Goal: Task Accomplishment & Management: Manage account settings

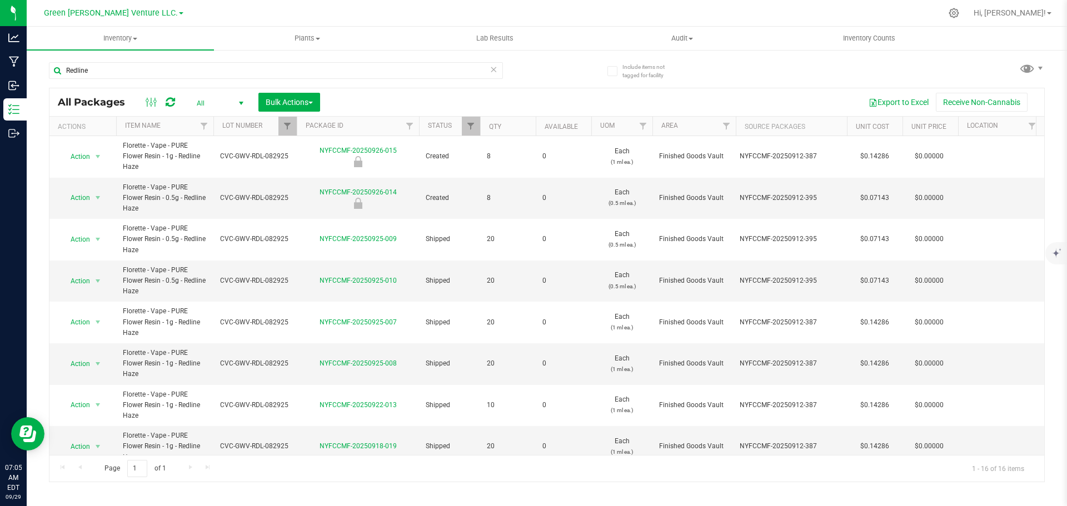
scroll to position [342, 0]
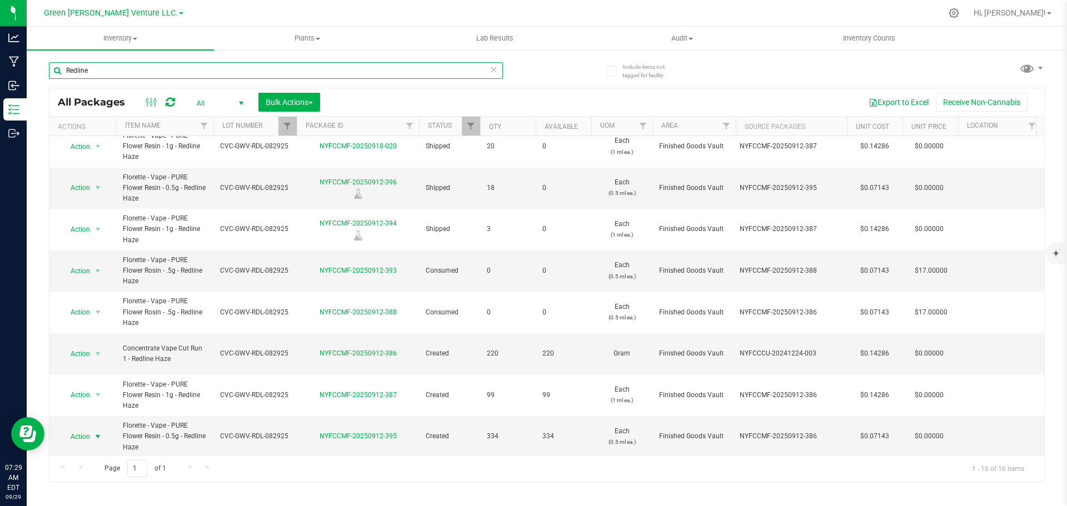
click at [89, 74] on input "Redline" at bounding box center [276, 70] width 454 height 17
click at [89, 76] on input "Redline" at bounding box center [276, 70] width 454 height 17
type input "[DATE]"
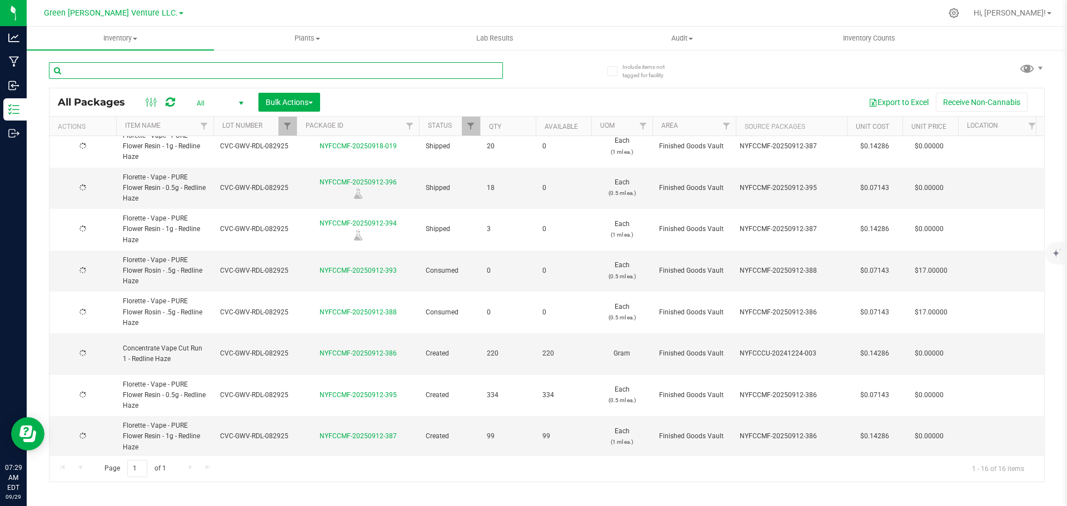
type input "[DATE]"
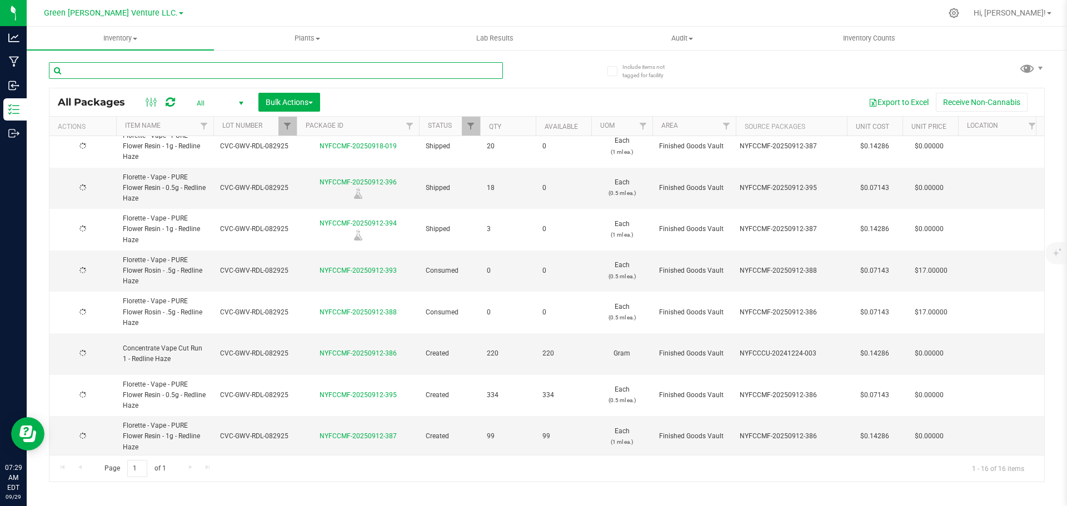
type input "[DATE]"
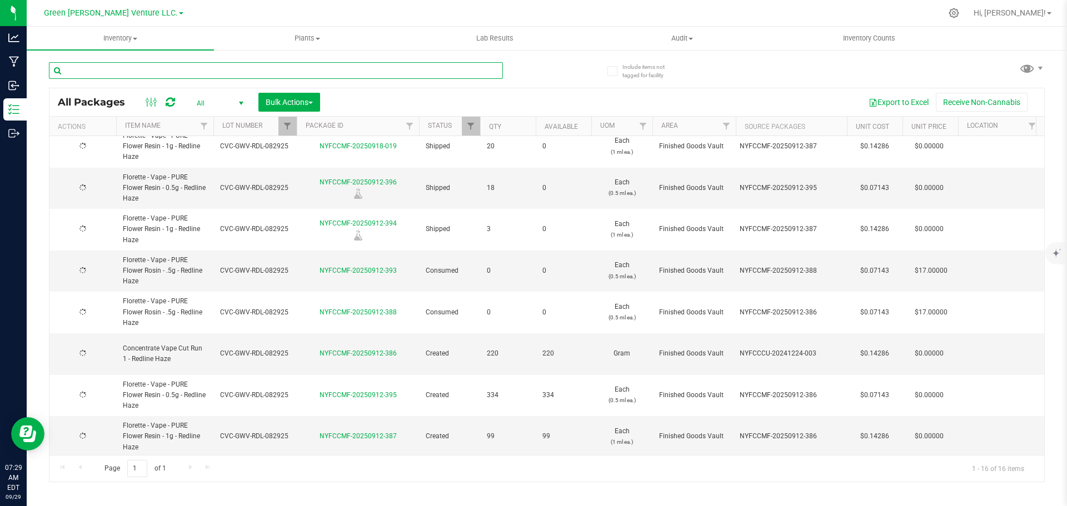
type input "[DATE]"
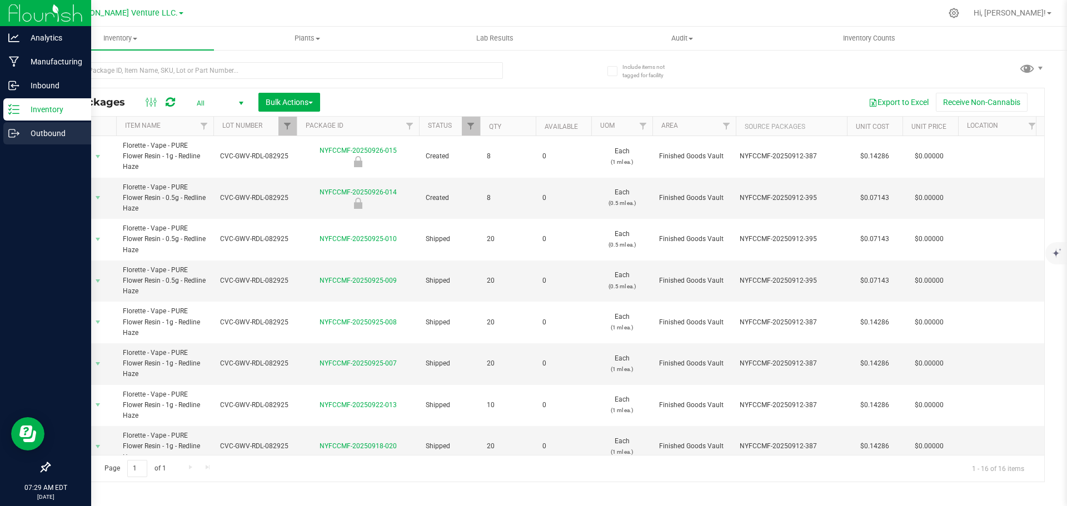
click at [29, 133] on p "Outbound" at bounding box center [52, 133] width 67 height 13
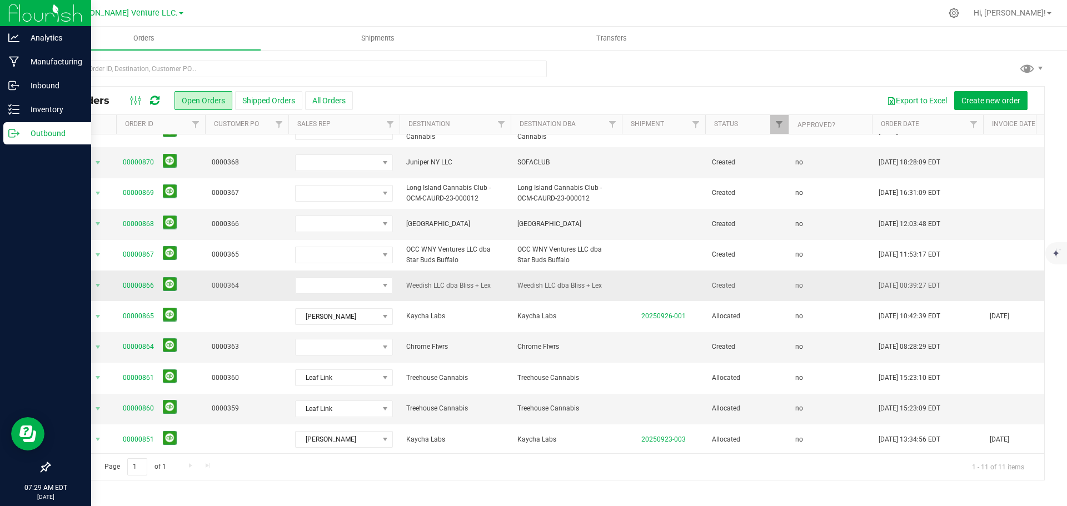
scroll to position [27, 0]
click at [382, 342] on span at bounding box center [385, 346] width 9 height 9
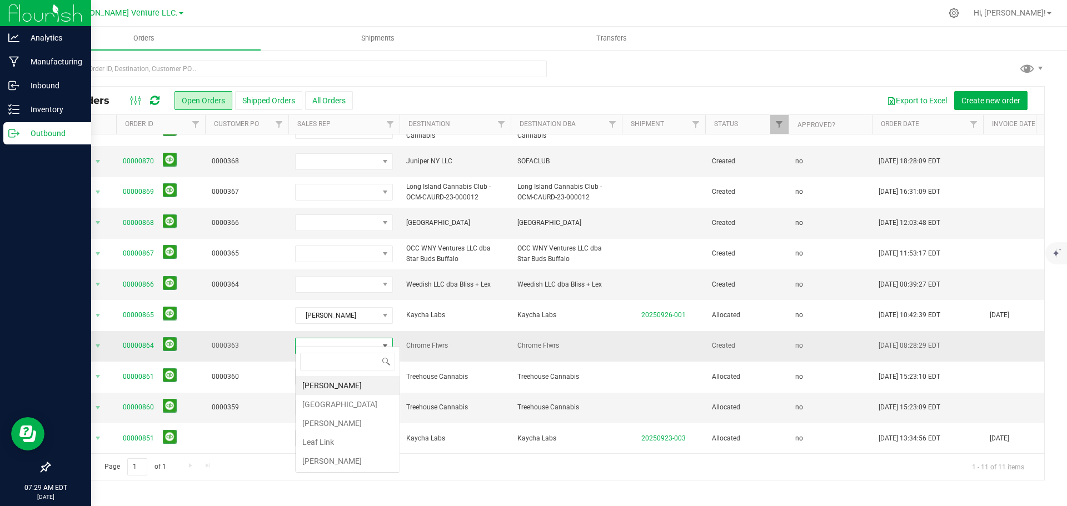
scroll to position [17, 98]
click at [322, 442] on li "Leaf Link" at bounding box center [348, 442] width 104 height 19
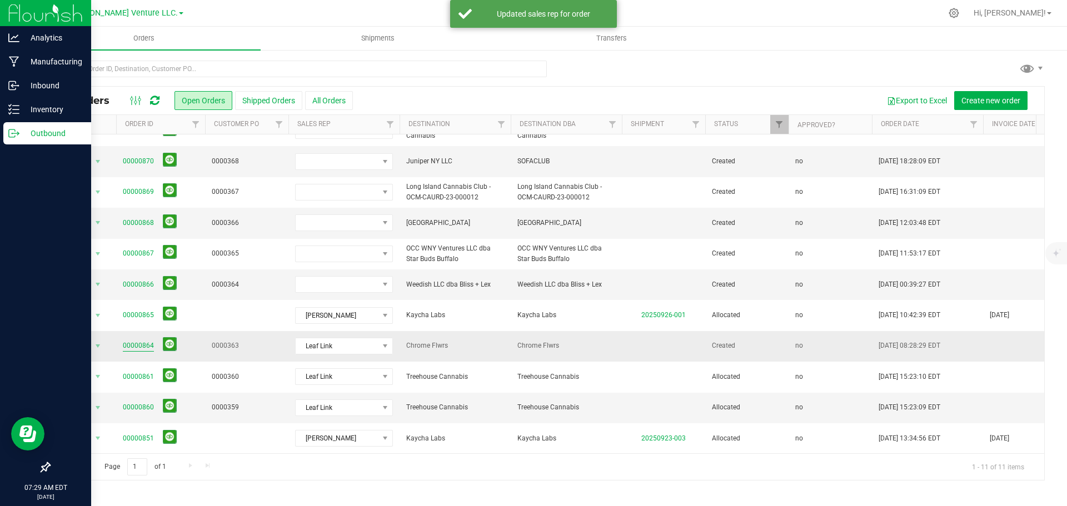
click at [134, 341] on link "00000864" at bounding box center [138, 346] width 31 height 11
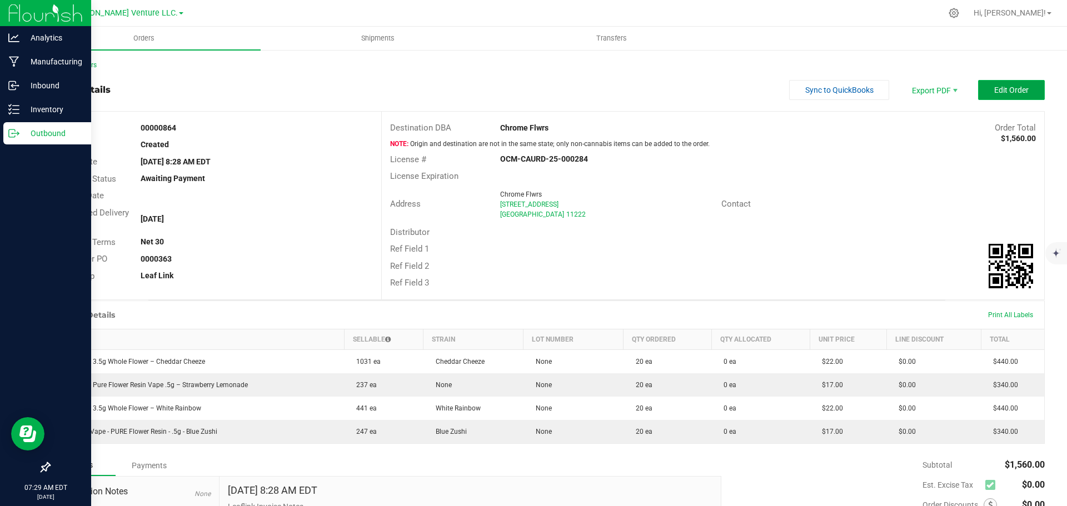
click at [1006, 94] on span "Edit Order" at bounding box center [1011, 90] width 34 height 9
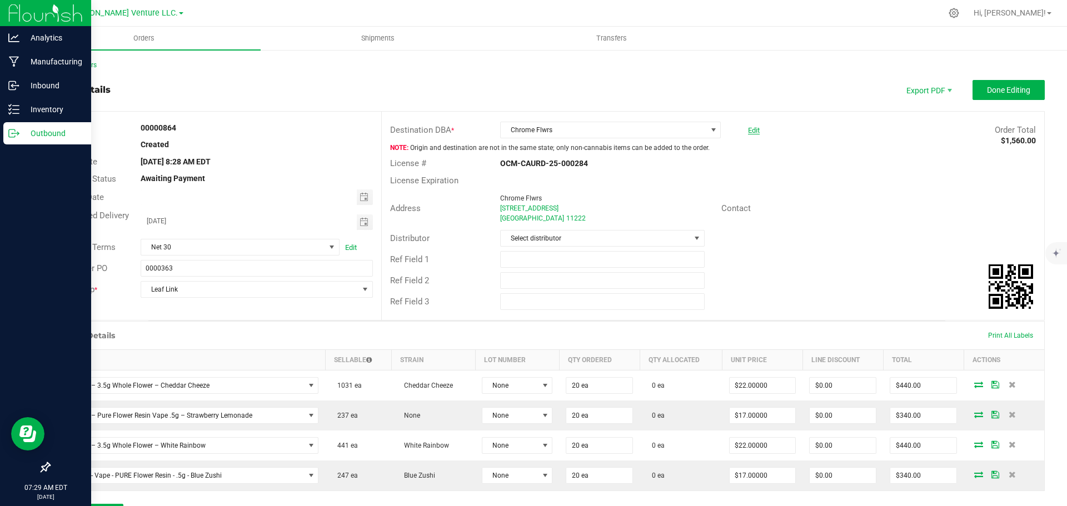
click at [751, 131] on link "Edit" at bounding box center [754, 130] width 12 height 8
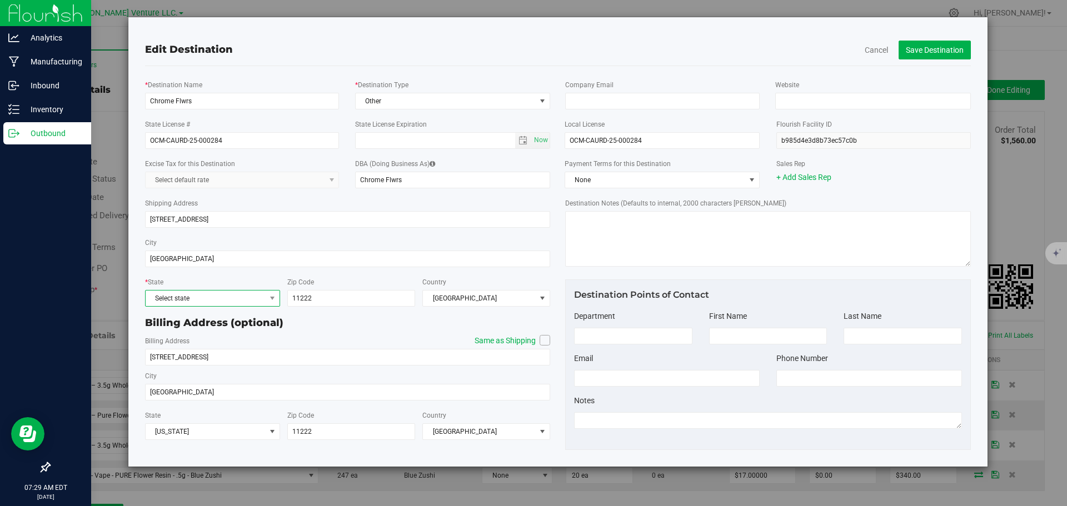
click at [199, 298] on span "Select state" at bounding box center [206, 299] width 120 height 16
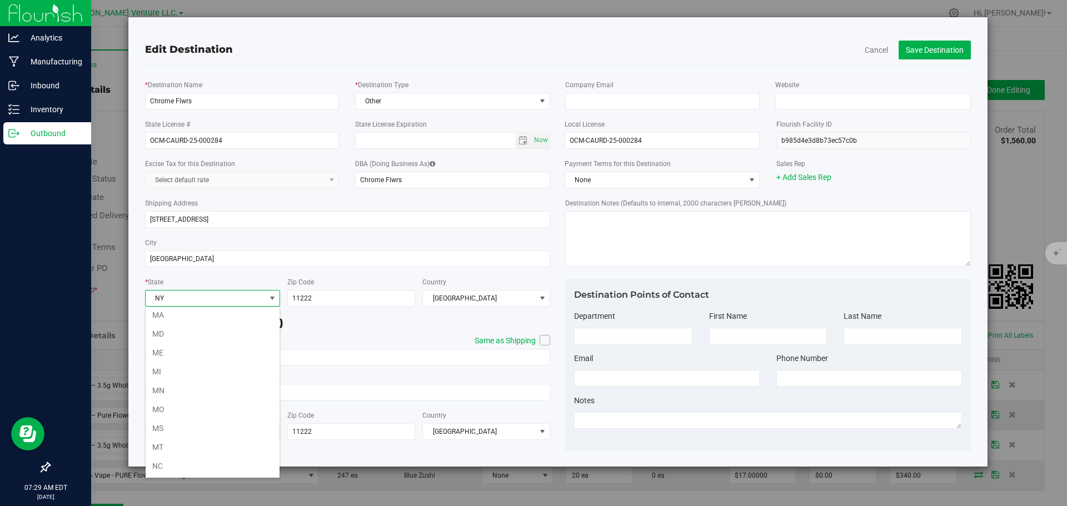
scroll to position [494, 0]
click at [177, 467] on li "NY" at bounding box center [213, 466] width 134 height 19
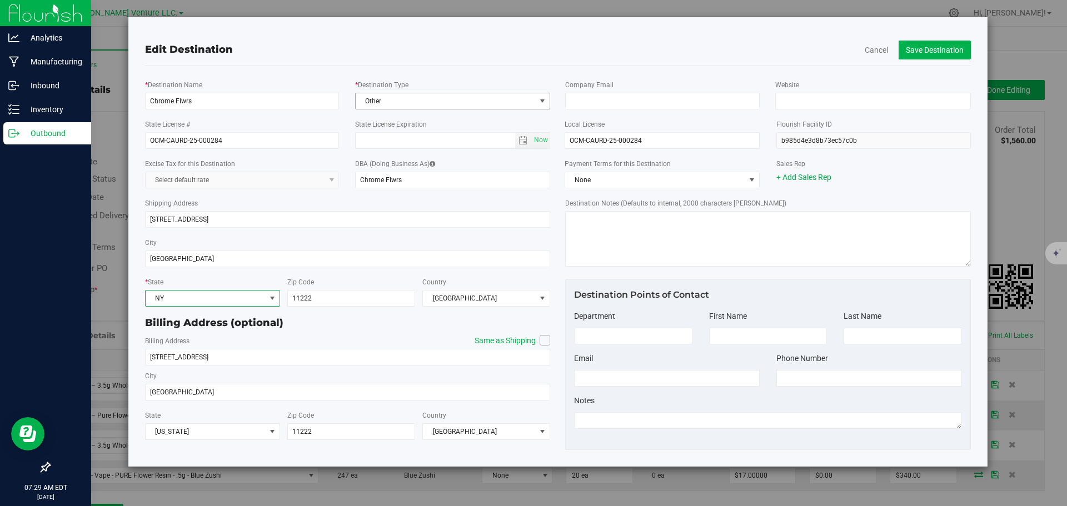
click at [472, 98] on span "Other" at bounding box center [446, 101] width 180 height 16
click at [432, 172] on li "Dispensary" at bounding box center [453, 170] width 194 height 17
click at [433, 95] on span "Dispensary" at bounding box center [446, 101] width 180 height 16
click at [402, 217] on li "Other" at bounding box center [453, 219] width 194 height 17
click at [929, 50] on button "Save Destination" at bounding box center [934, 50] width 72 height 19
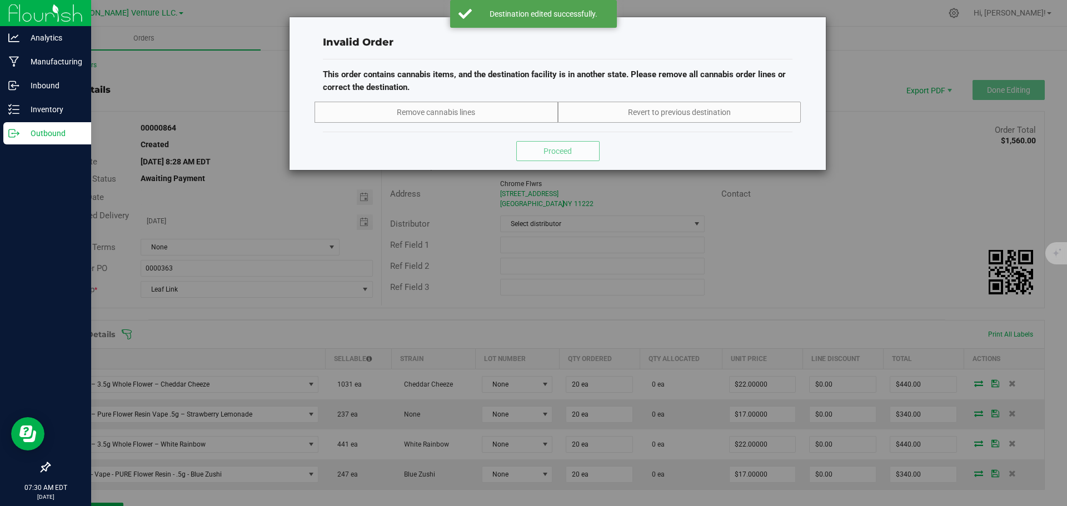
click at [784, 221] on div "Invalid Order This order contains cannabis items, and the destination facility …" at bounding box center [537, 253] width 1075 height 506
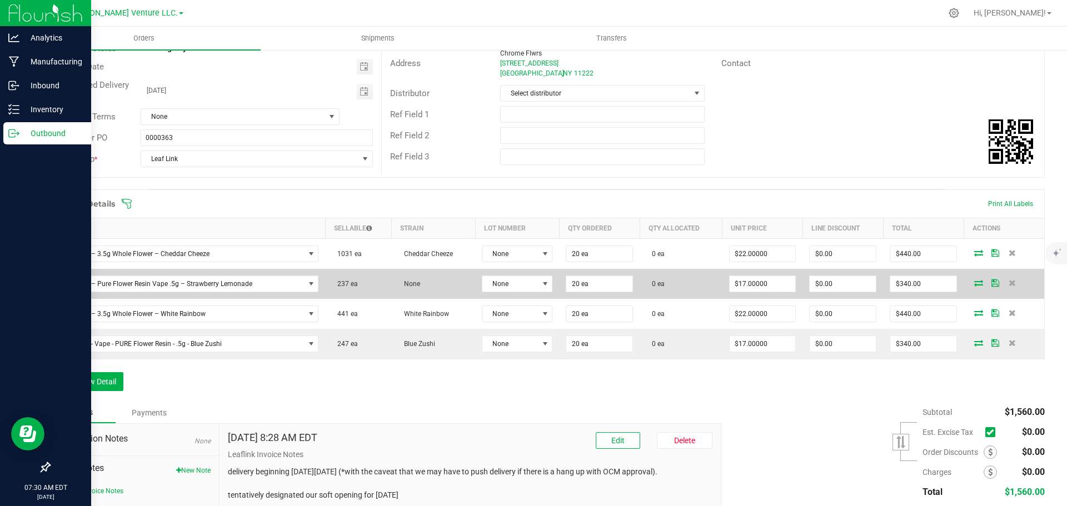
scroll to position [111, 0]
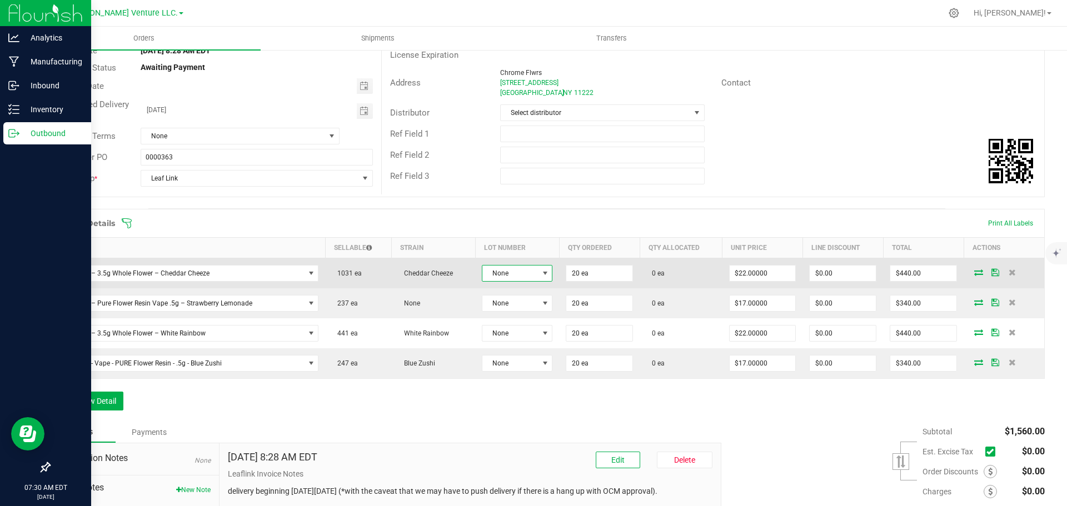
click at [532, 276] on span "None" at bounding box center [510, 274] width 56 height 16
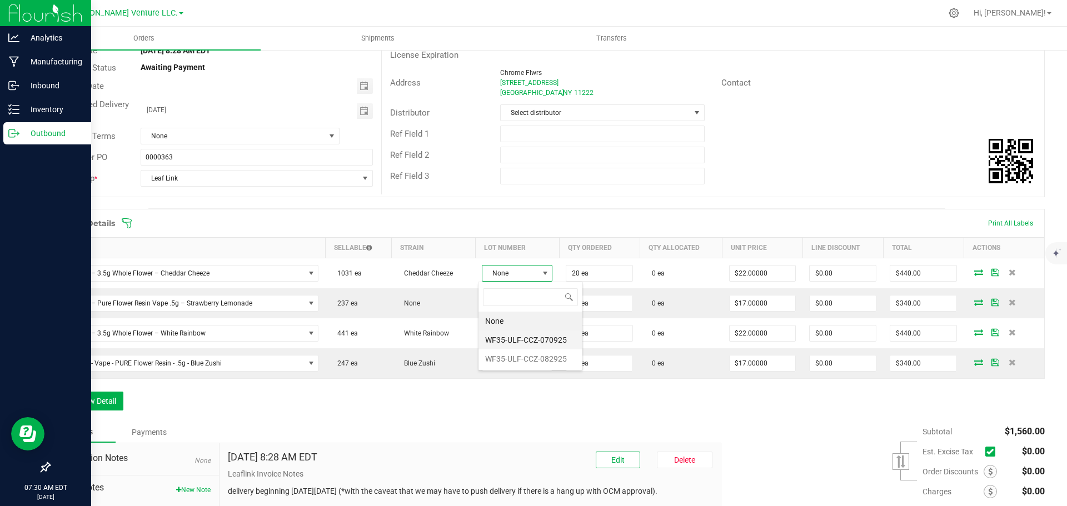
scroll to position [17, 70]
click at [526, 360] on li "WF35-ULF-CCZ-082925" at bounding box center [530, 358] width 104 height 19
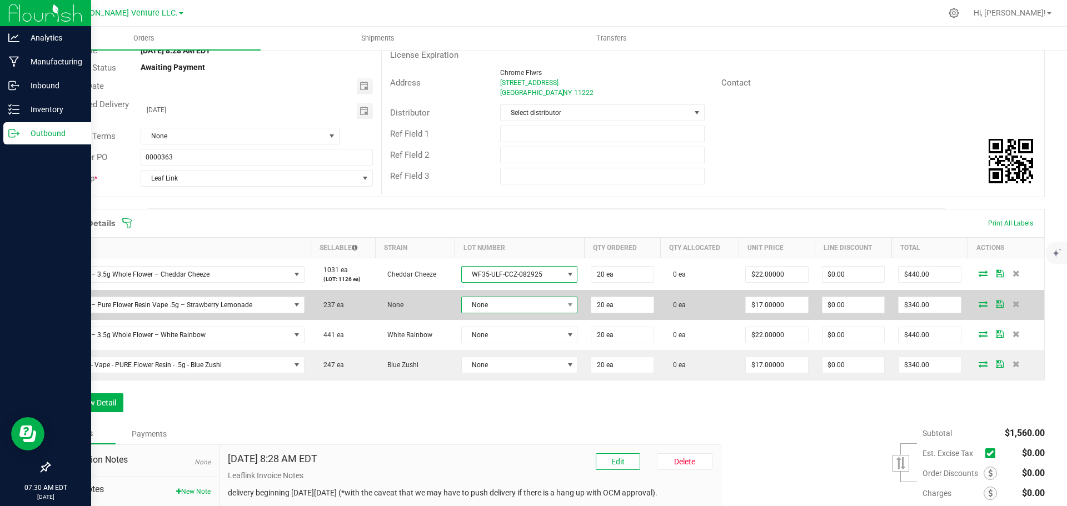
click at [517, 303] on span "None" at bounding box center [512, 305] width 101 height 16
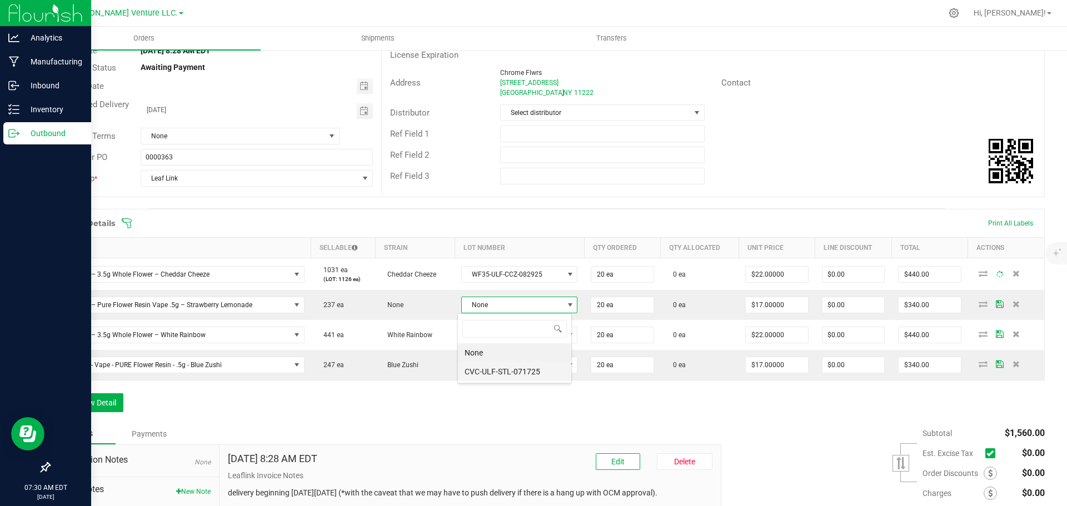
scroll to position [55539, 55441]
click at [517, 364] on li "CVC-ULF-STL-071725" at bounding box center [514, 371] width 113 height 19
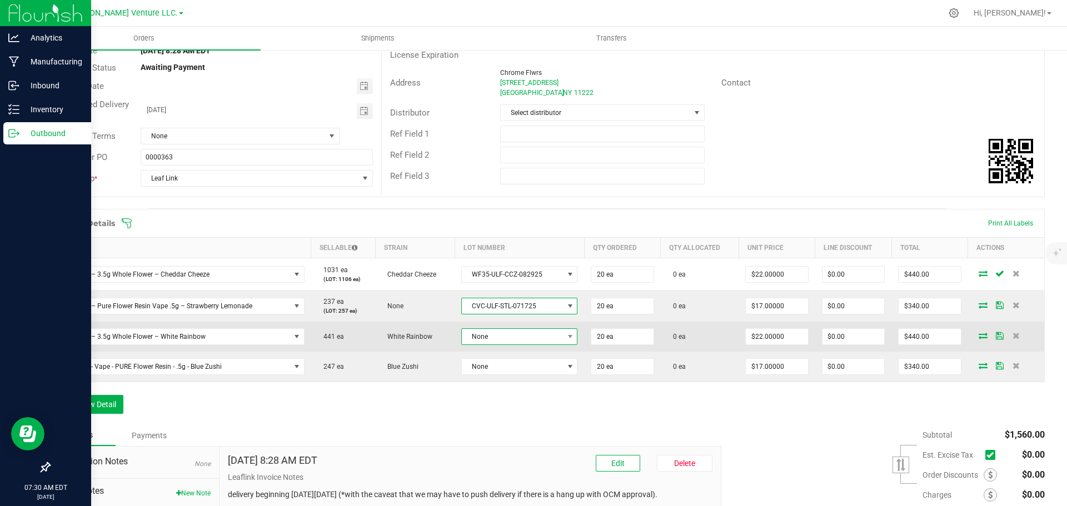
click at [510, 339] on span "None" at bounding box center [512, 337] width 101 height 16
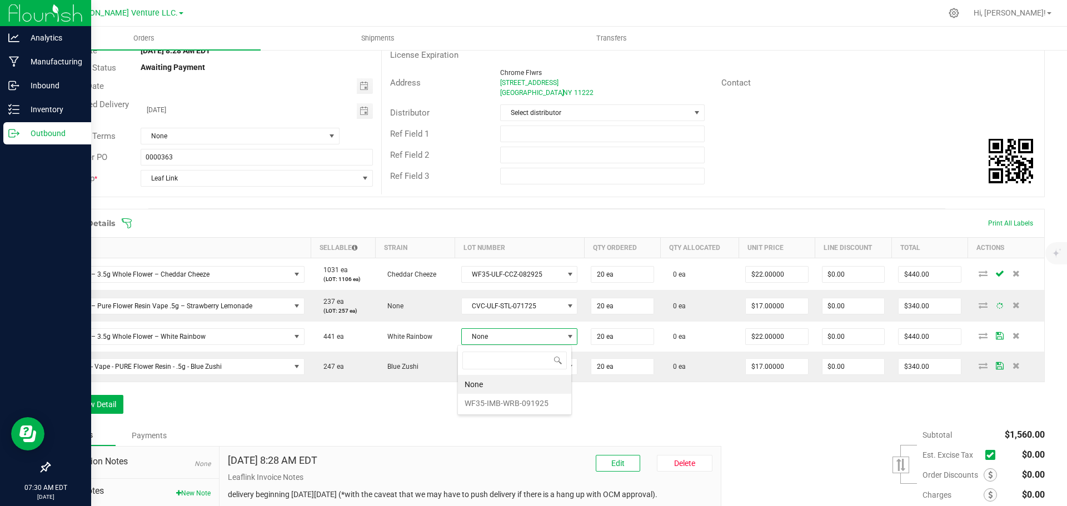
scroll to position [55539, 55437]
click at [517, 397] on li "WF35-IMB-WRB-091925" at bounding box center [514, 403] width 113 height 19
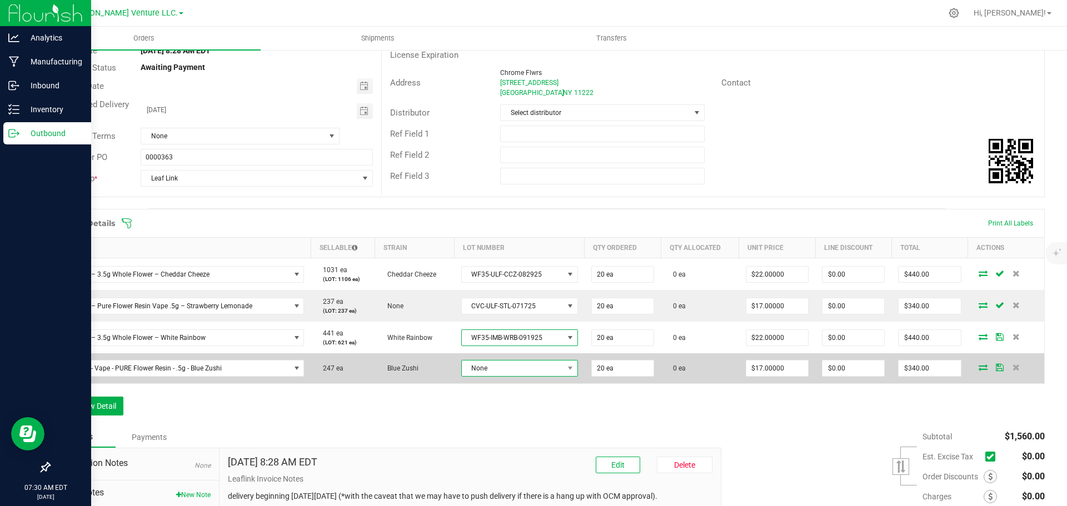
click at [519, 369] on span "None" at bounding box center [513, 369] width 102 height 16
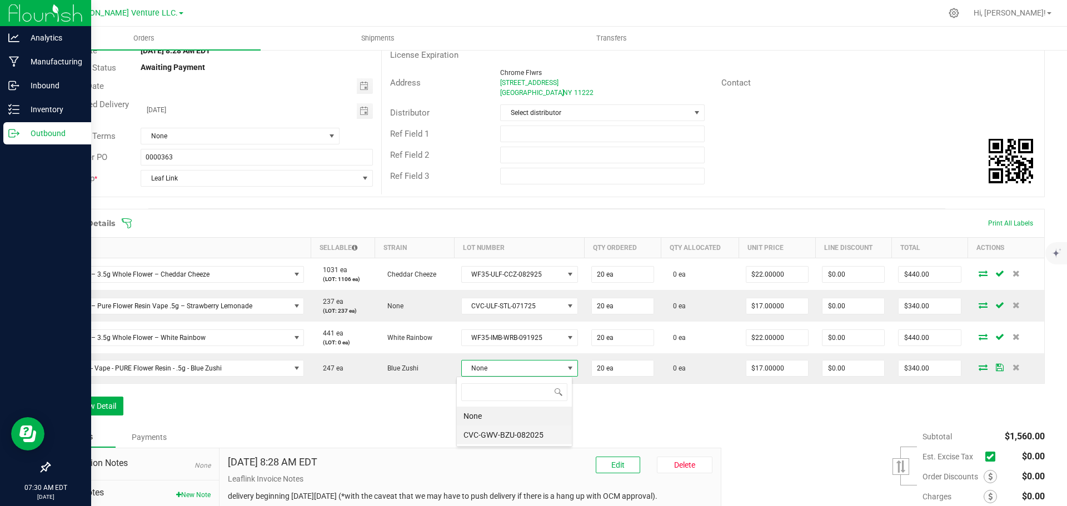
scroll to position [55539, 55440]
click at [517, 431] on li "CVC-GWV-BZU-082025" at bounding box center [514, 435] width 115 height 19
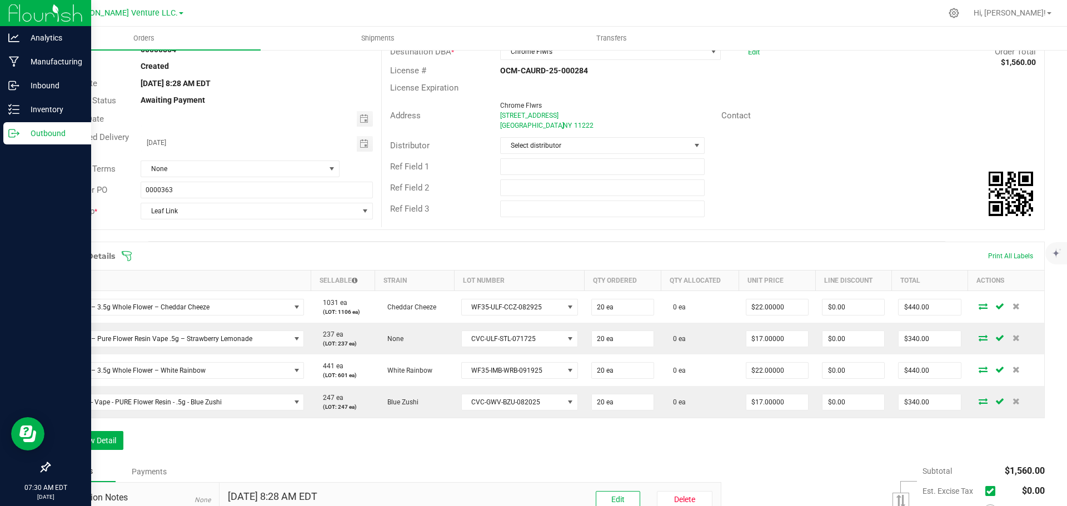
scroll to position [49, 0]
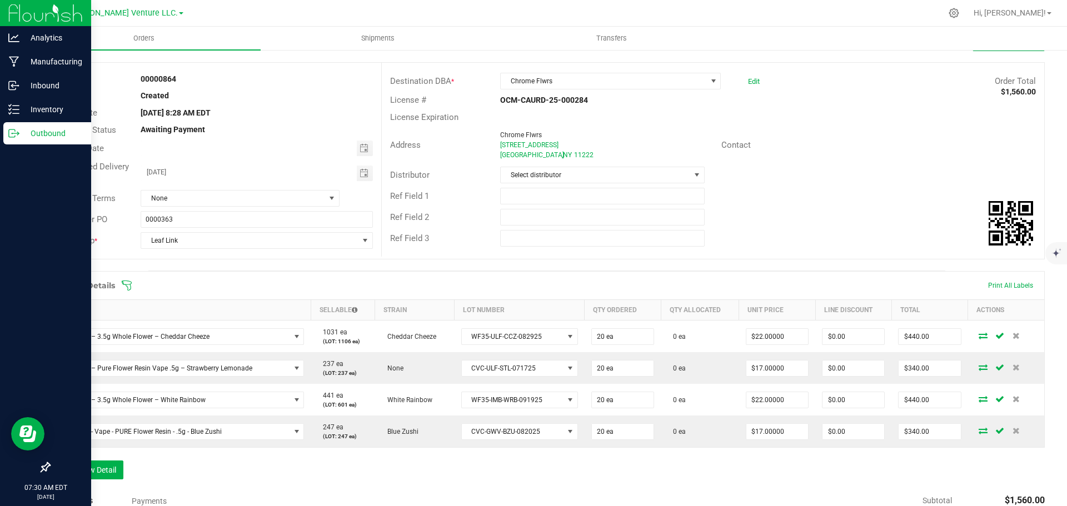
click at [127, 287] on icon at bounding box center [127, 286] width 10 height 10
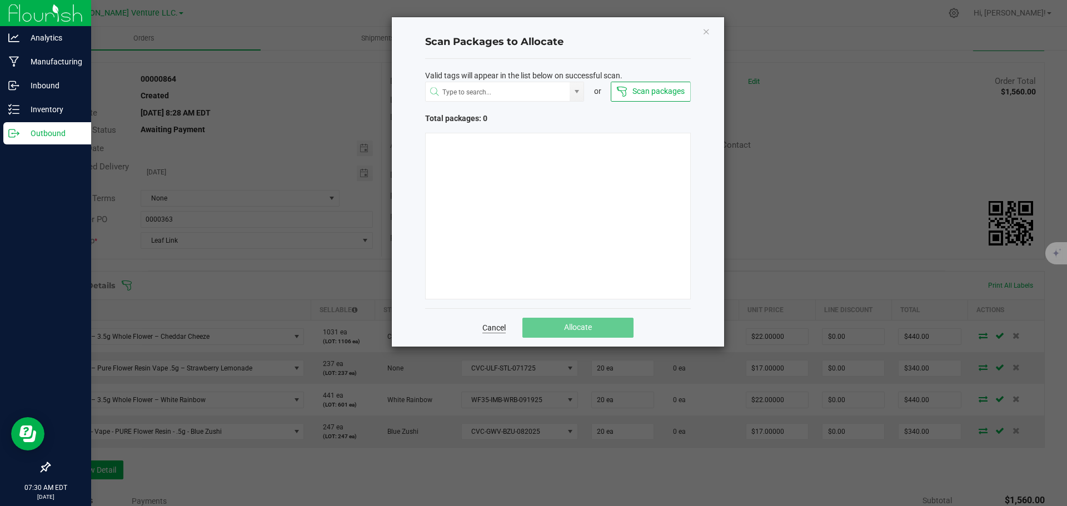
click at [494, 325] on link "Cancel" at bounding box center [493, 327] width 23 height 11
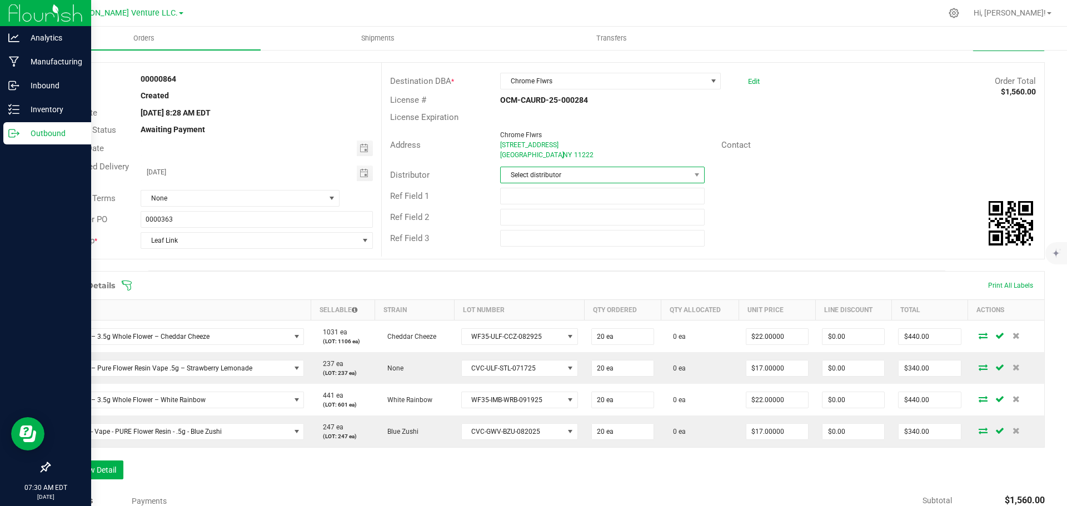
click at [578, 174] on span "Select distributor" at bounding box center [595, 175] width 189 height 16
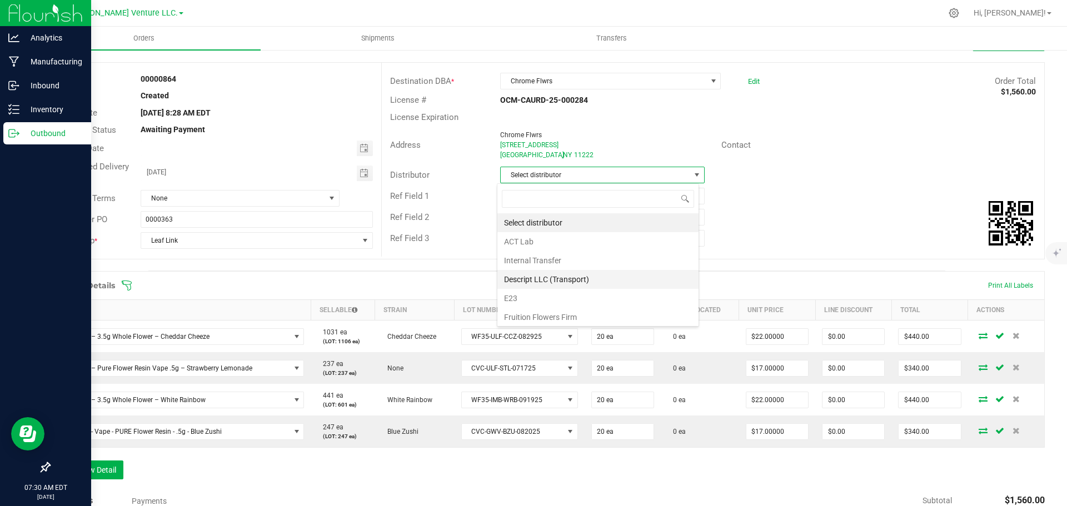
scroll to position [17, 202]
click at [547, 297] on li "E23" at bounding box center [597, 298] width 201 height 19
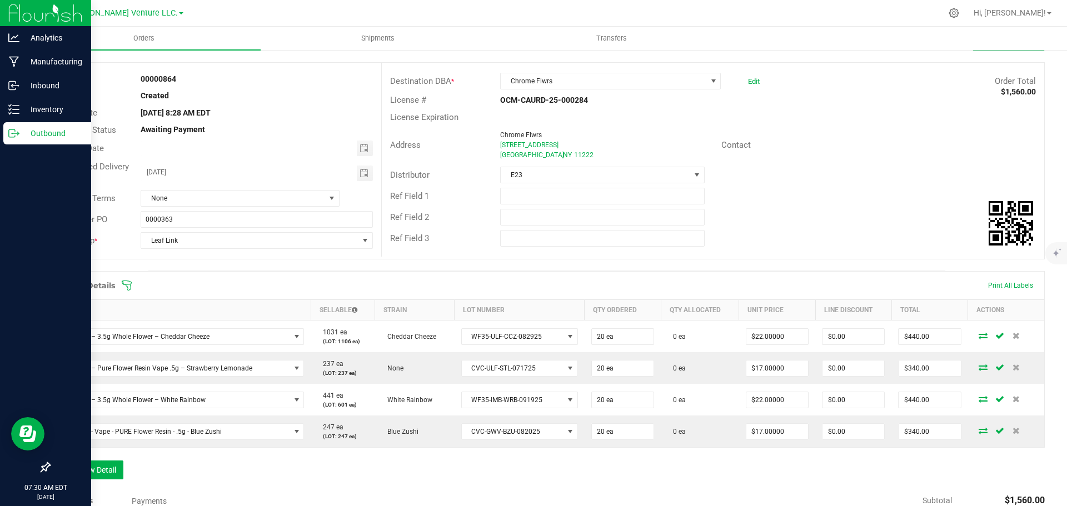
click at [127, 284] on icon at bounding box center [126, 285] width 11 height 11
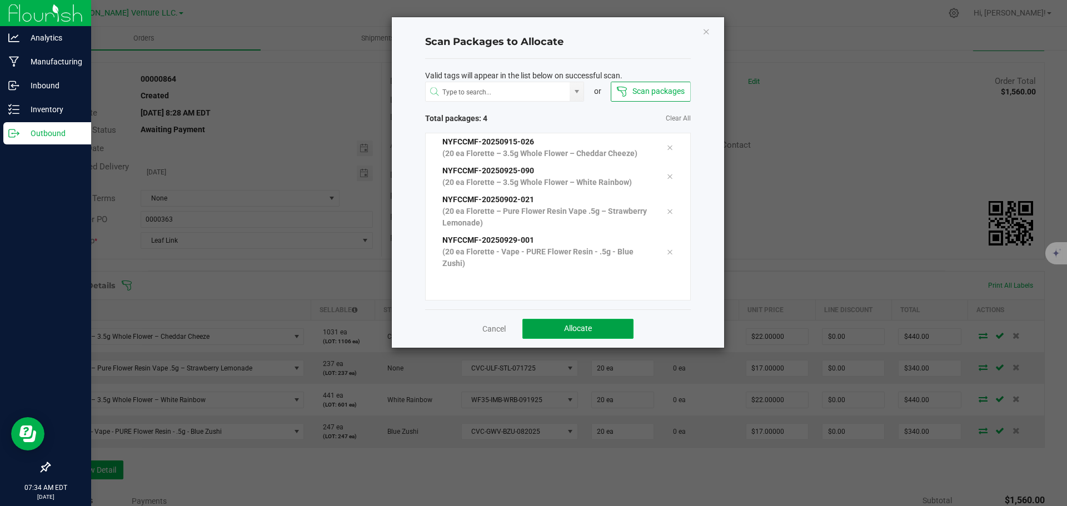
click at [547, 328] on button "Allocate" at bounding box center [577, 329] width 111 height 20
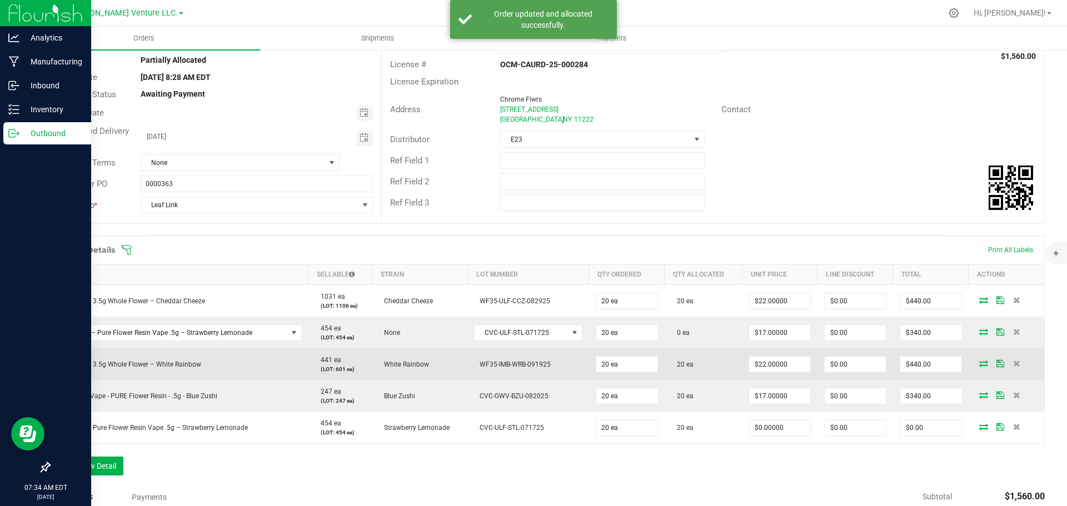
scroll to position [104, 0]
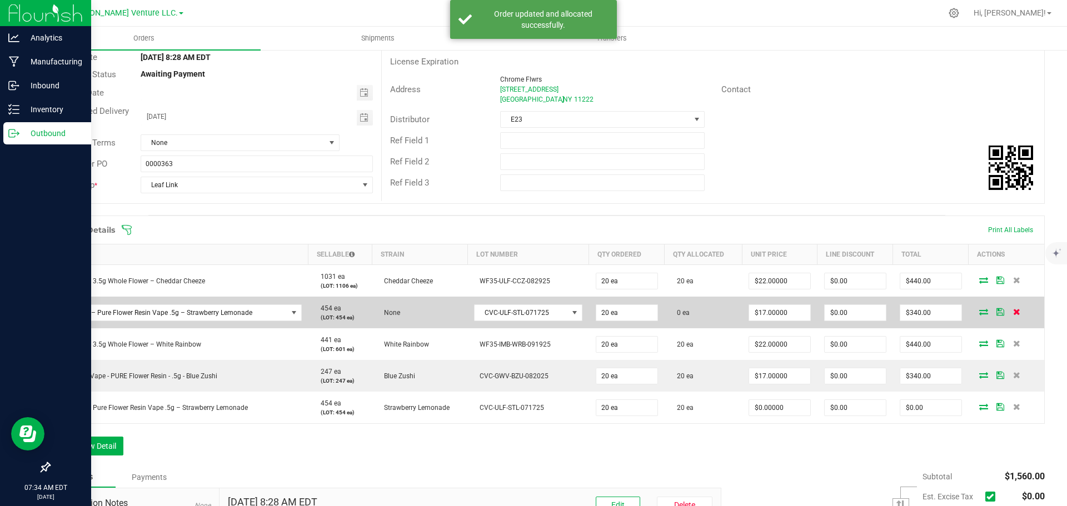
click at [1013, 314] on icon at bounding box center [1016, 311] width 7 height 7
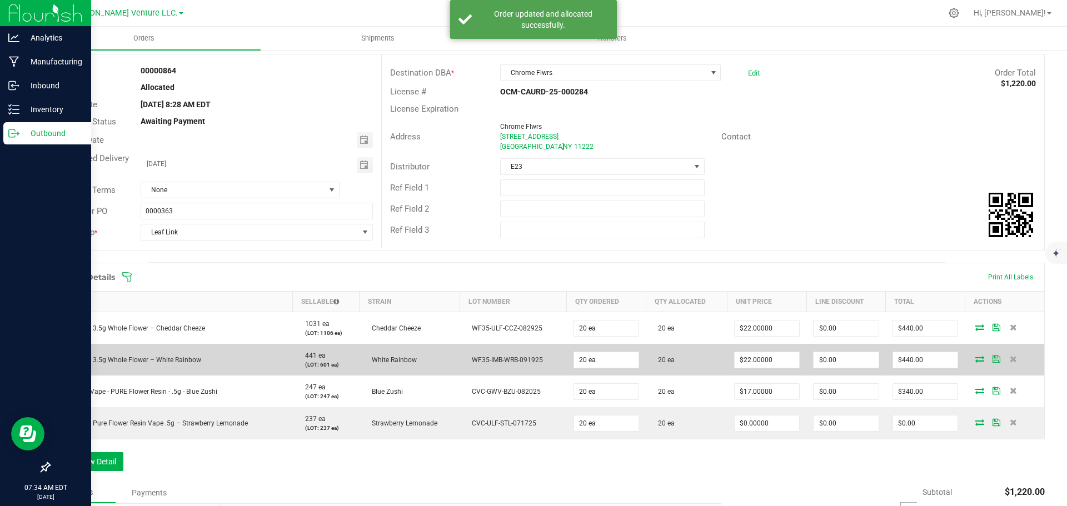
scroll to position [0, 0]
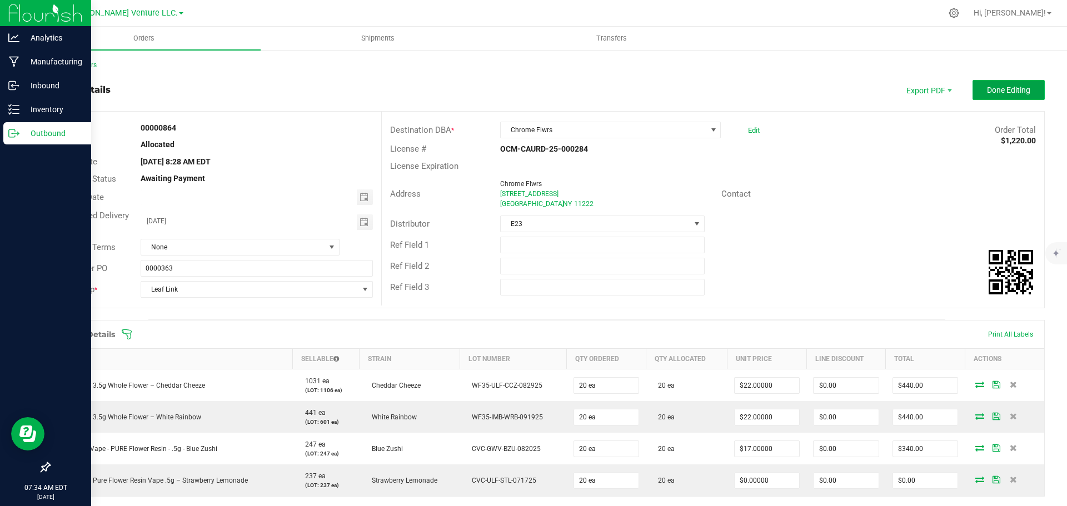
click at [1009, 88] on span "Done Editing" at bounding box center [1008, 90] width 43 height 9
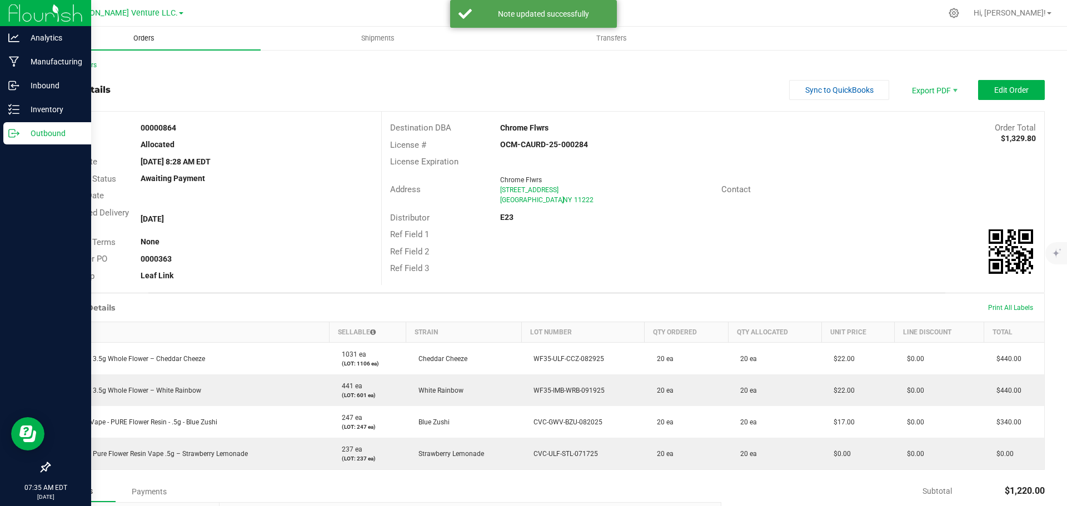
click at [142, 38] on span "Orders" at bounding box center [143, 38] width 51 height 10
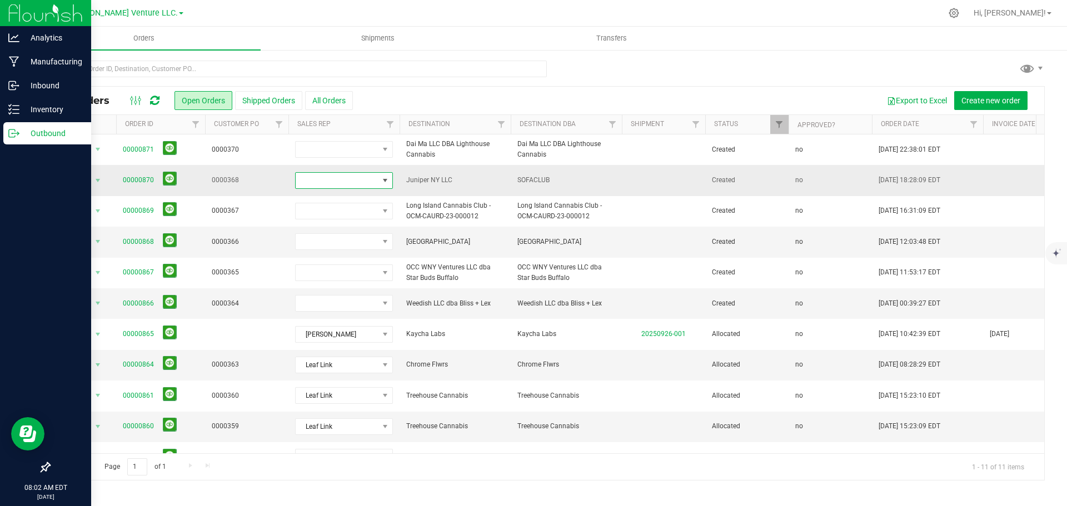
click at [375, 183] on span at bounding box center [337, 181] width 83 height 16
click at [351, 283] on li "Leaf Link" at bounding box center [348, 284] width 104 height 19
click at [134, 176] on link "00000870" at bounding box center [138, 180] width 31 height 11
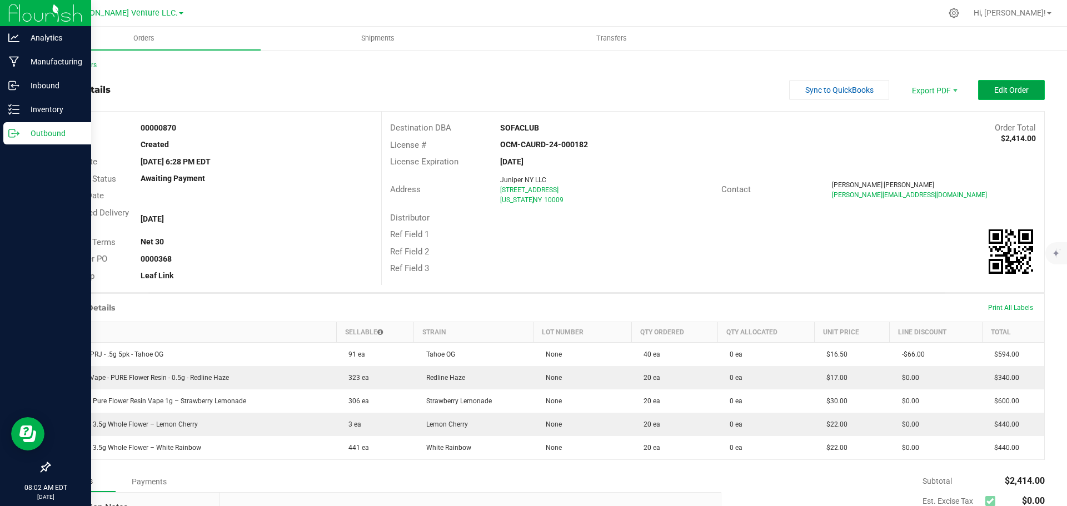
click at [986, 96] on button "Edit Order" at bounding box center [1011, 90] width 67 height 20
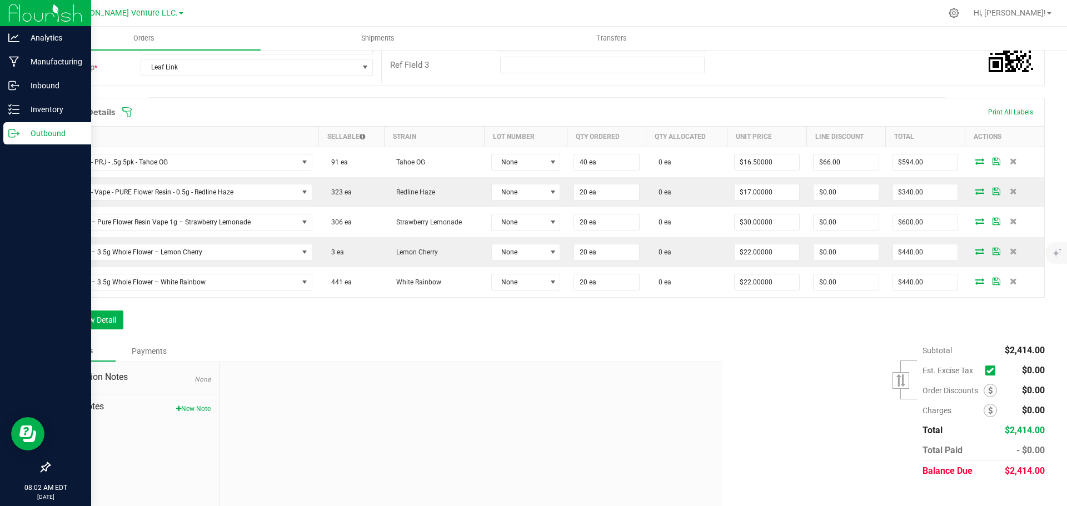
scroll to position [167, 0]
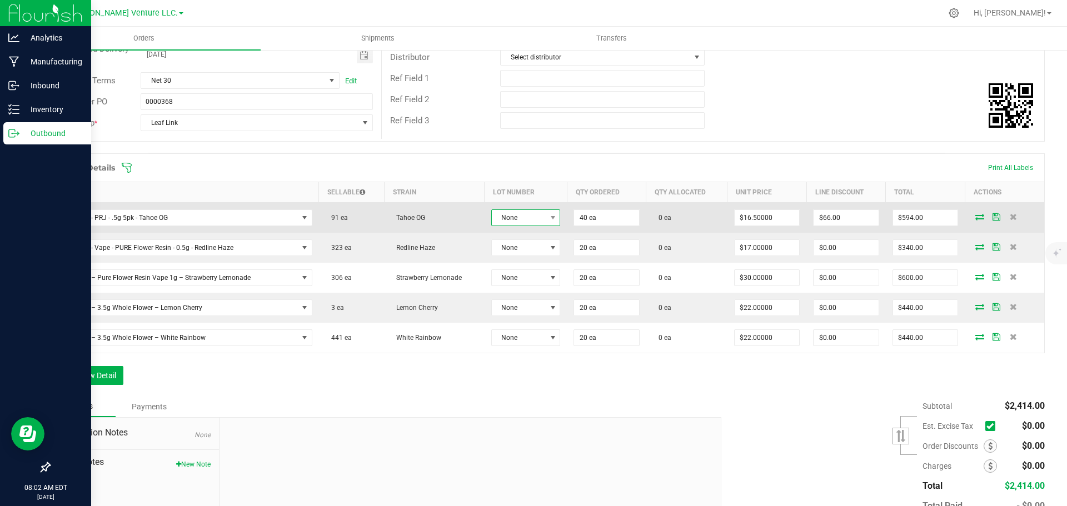
click at [536, 218] on span "None" at bounding box center [519, 218] width 54 height 16
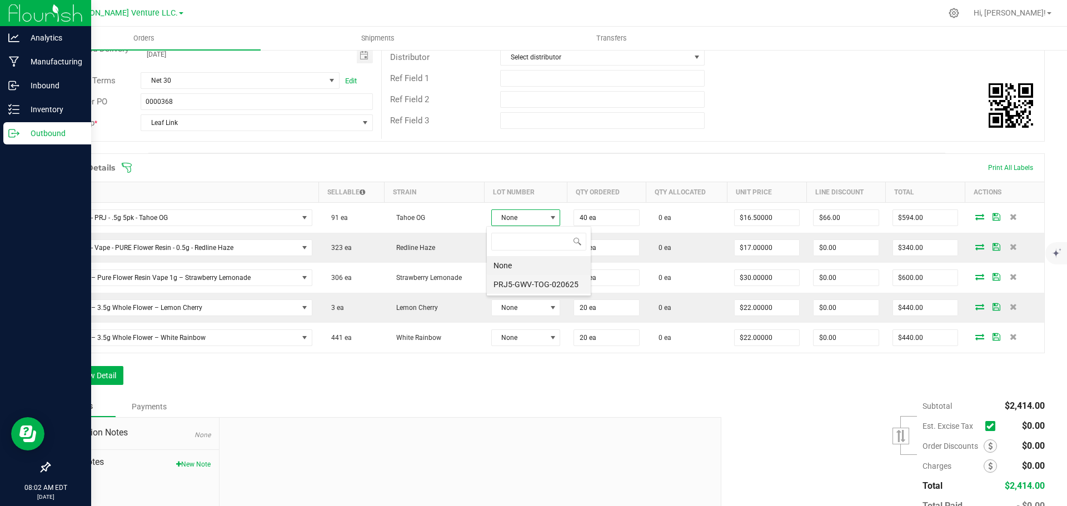
click at [525, 284] on li "PRJ5-GWV-TOG-020625" at bounding box center [539, 284] width 104 height 19
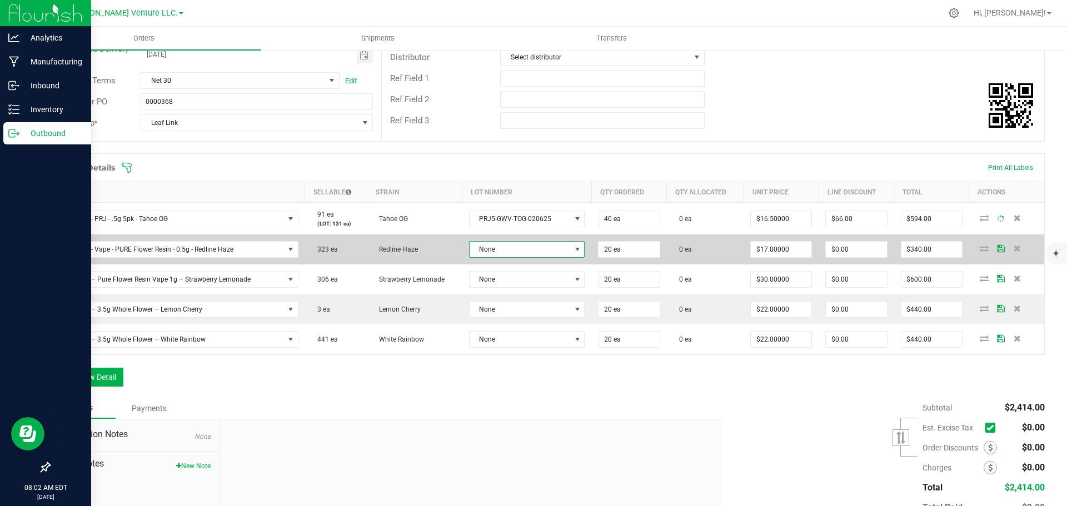
click at [523, 252] on span "None" at bounding box center [519, 250] width 101 height 16
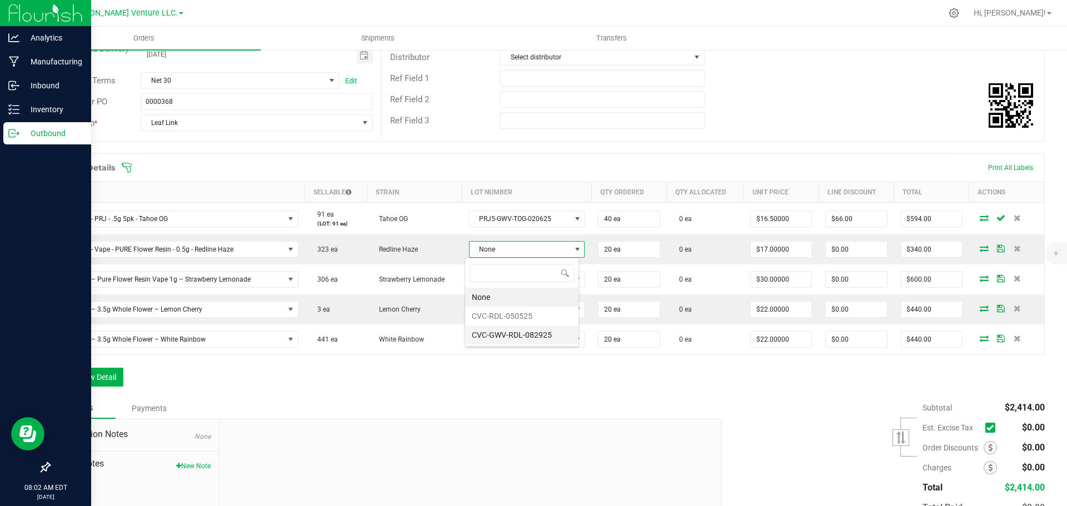
click at [526, 340] on li "CVC-GWV-RDL-082925" at bounding box center [521, 335] width 113 height 19
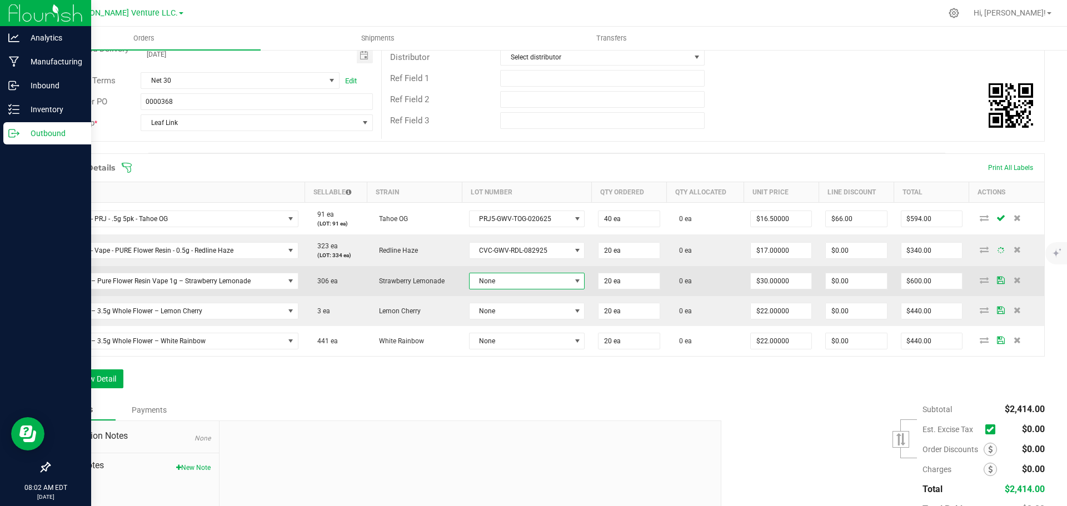
click at [522, 283] on span "None" at bounding box center [519, 281] width 101 height 16
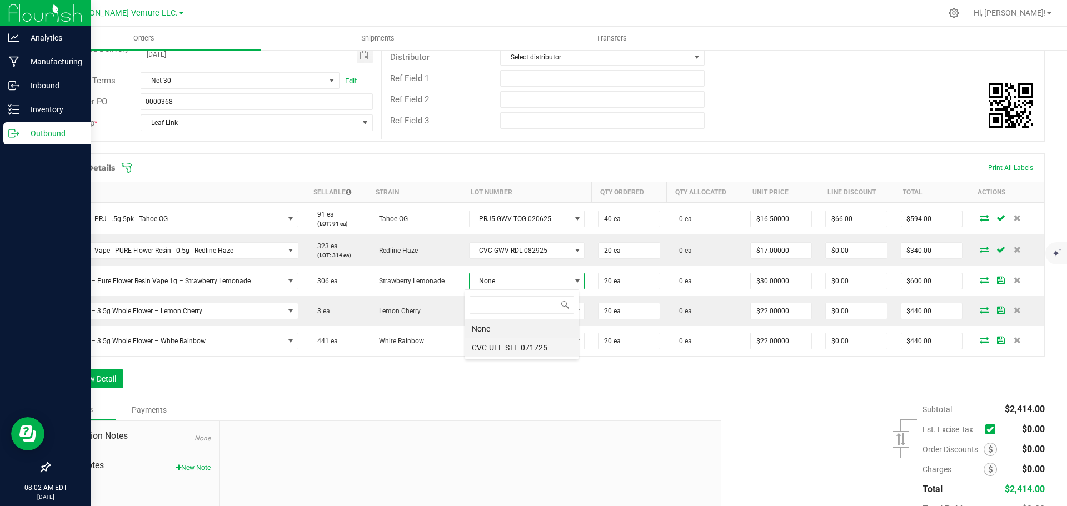
click at [525, 351] on li "CVC-ULF-STL-071725" at bounding box center [521, 347] width 113 height 19
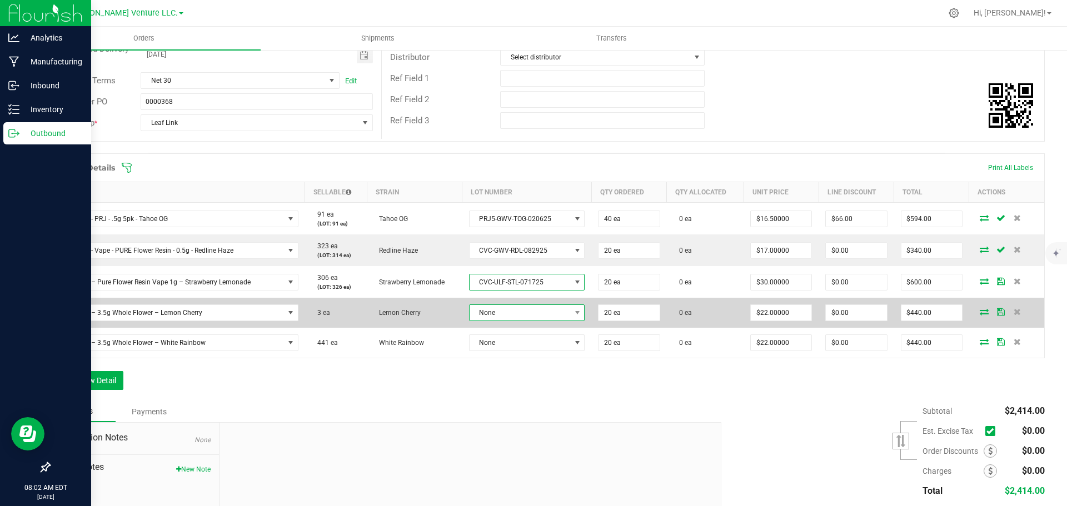
click at [521, 317] on span "None" at bounding box center [519, 313] width 101 height 16
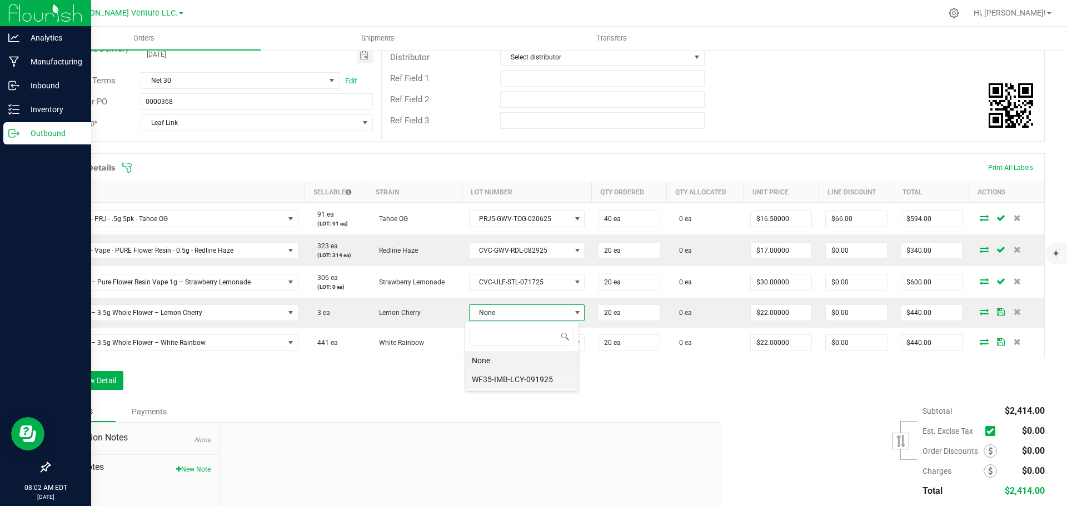
scroll to position [55539, 55439]
drag, startPoint x: 521, startPoint y: 379, endPoint x: 523, endPoint y: 344, distance: 35.0
click at [522, 378] on li "WF35-IMB-LCY-091925" at bounding box center [521, 379] width 113 height 19
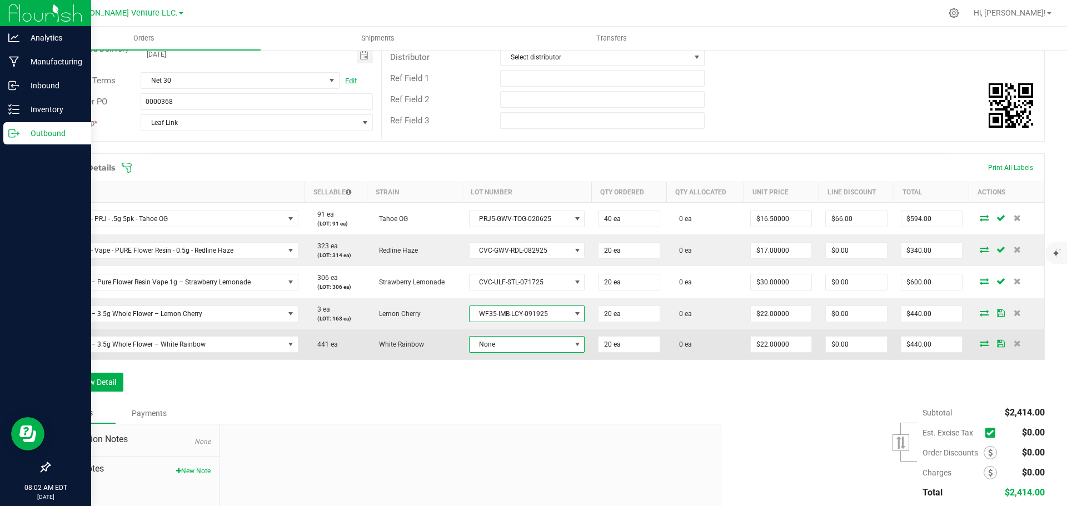
click at [523, 341] on span "None" at bounding box center [519, 345] width 101 height 16
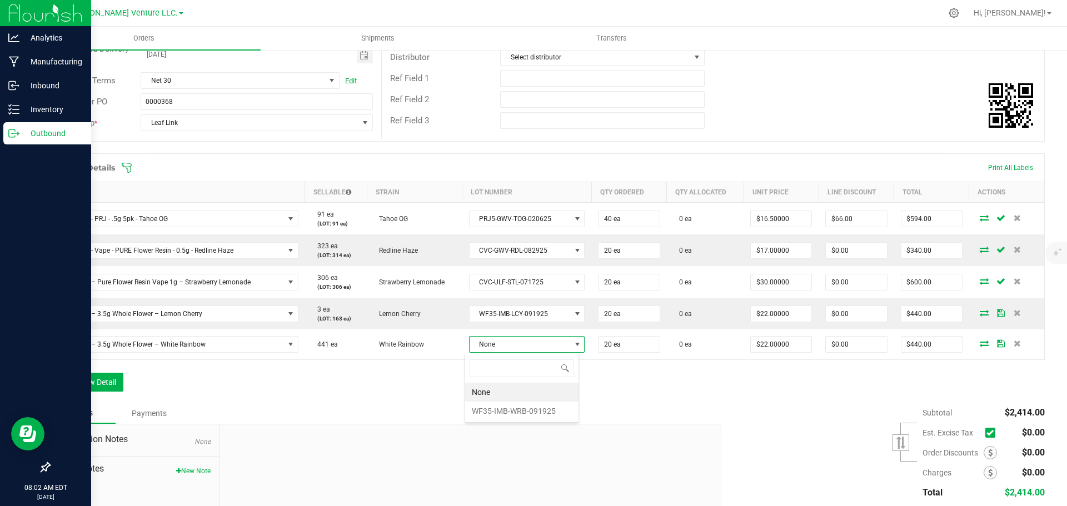
scroll to position [17, 114]
click at [522, 409] on li "WF35-IMB-WRB-091925" at bounding box center [521, 411] width 113 height 19
click at [124, 162] on div "Order Details Print All Labels" at bounding box center [546, 168] width 994 height 28
click at [128, 168] on icon at bounding box center [126, 167] width 11 height 11
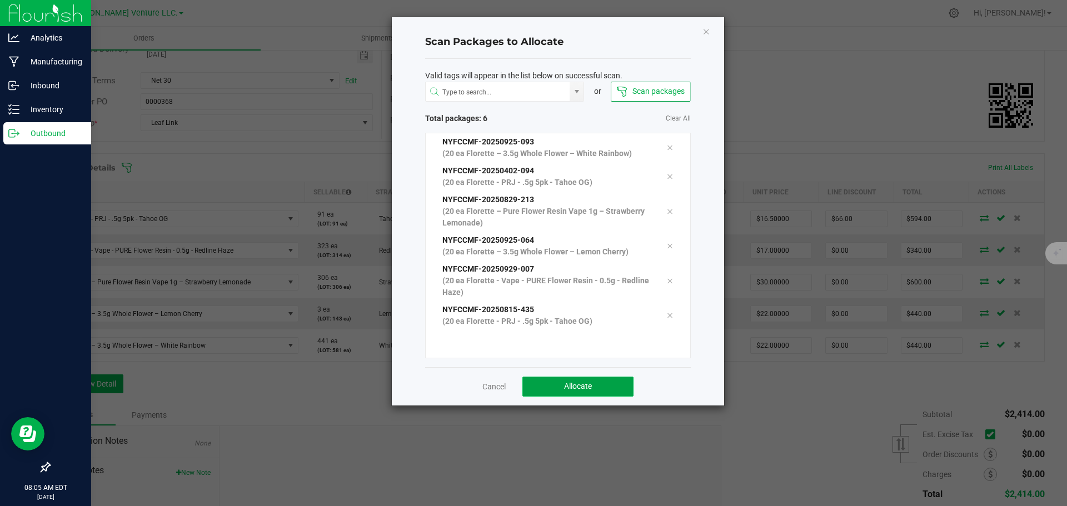
click at [537, 383] on button "Allocate" at bounding box center [577, 387] width 111 height 20
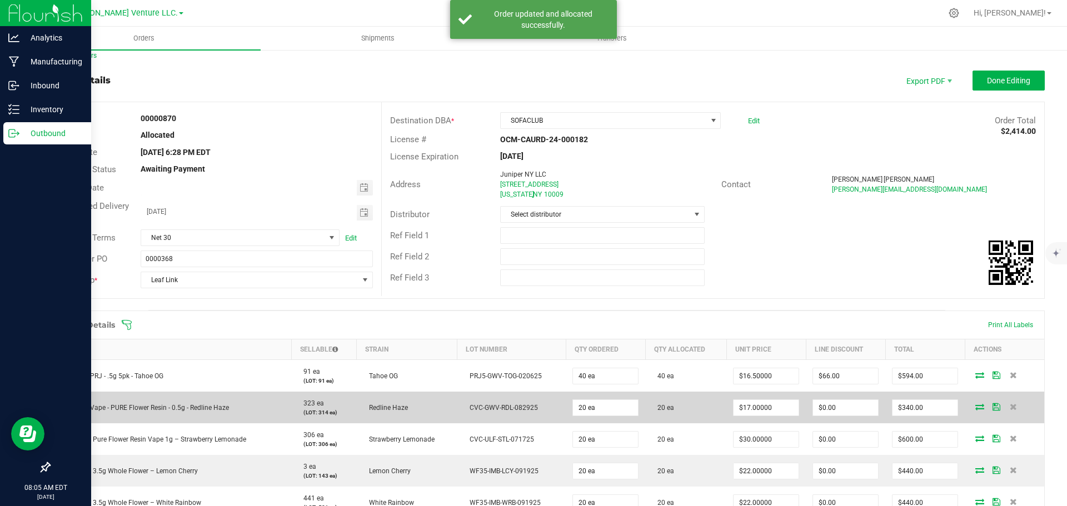
scroll to position [0, 0]
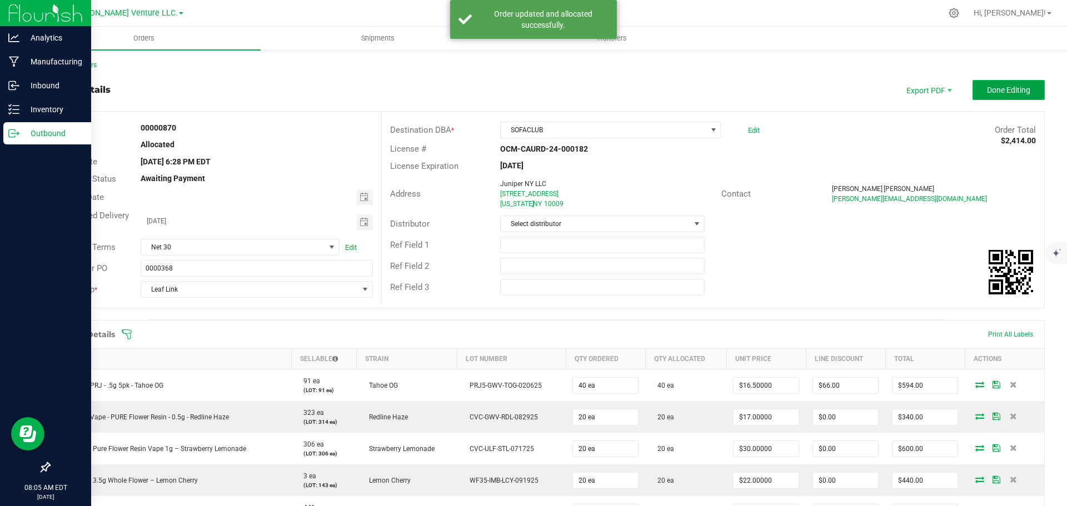
click at [983, 95] on button "Done Editing" at bounding box center [1008, 90] width 72 height 20
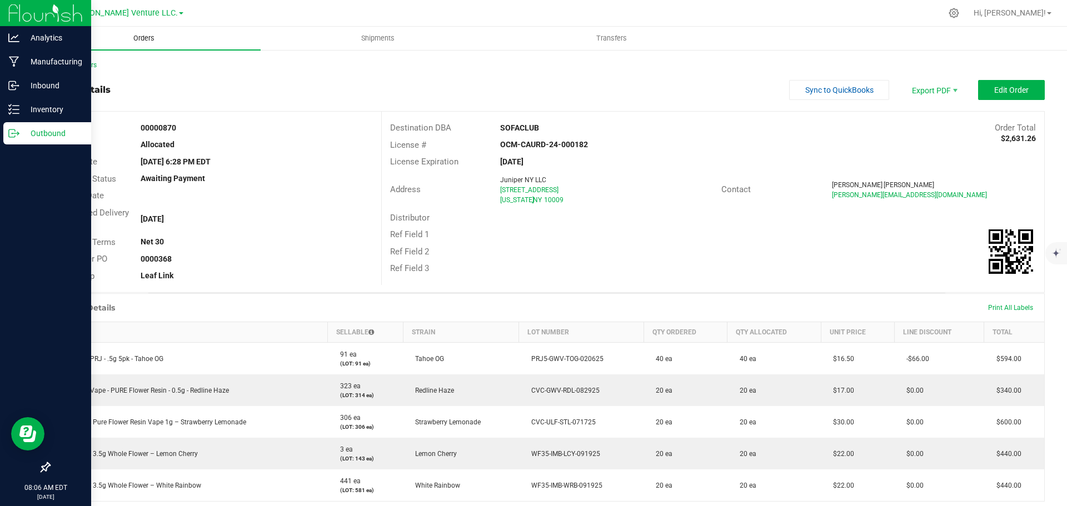
click at [142, 36] on span "Orders" at bounding box center [143, 38] width 51 height 10
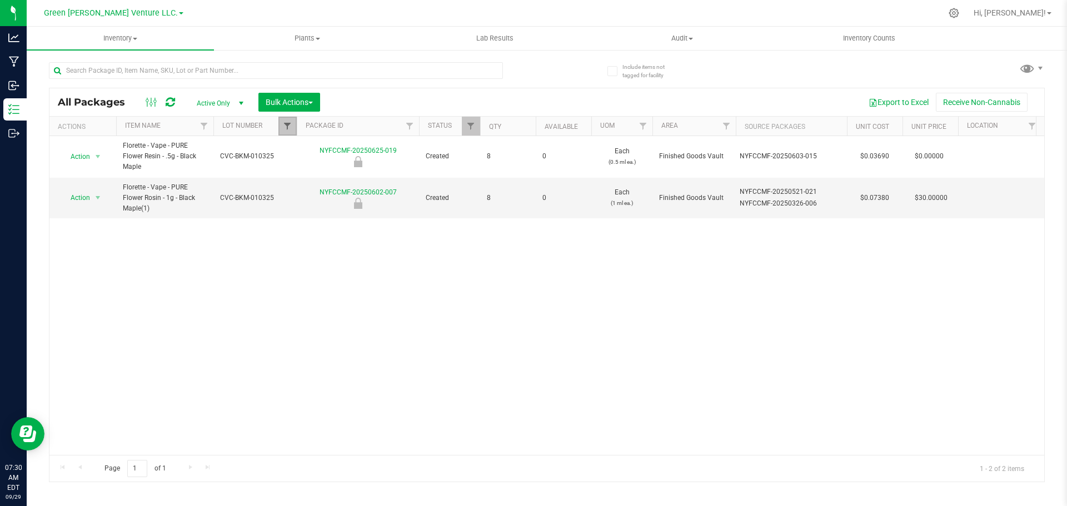
click at [287, 126] on span "Filter" at bounding box center [287, 126] width 9 height 9
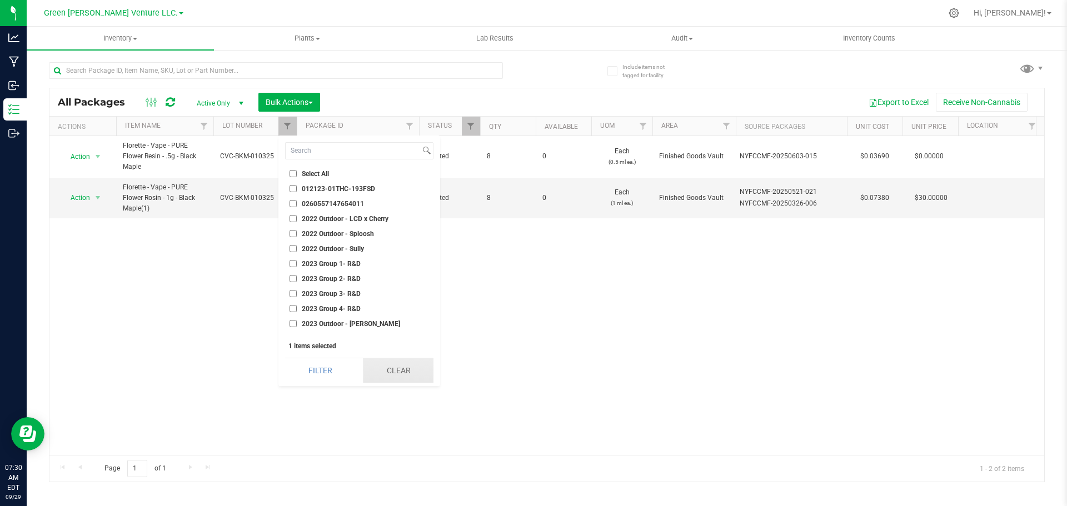
click at [385, 376] on button "Clear" at bounding box center [398, 370] width 71 height 24
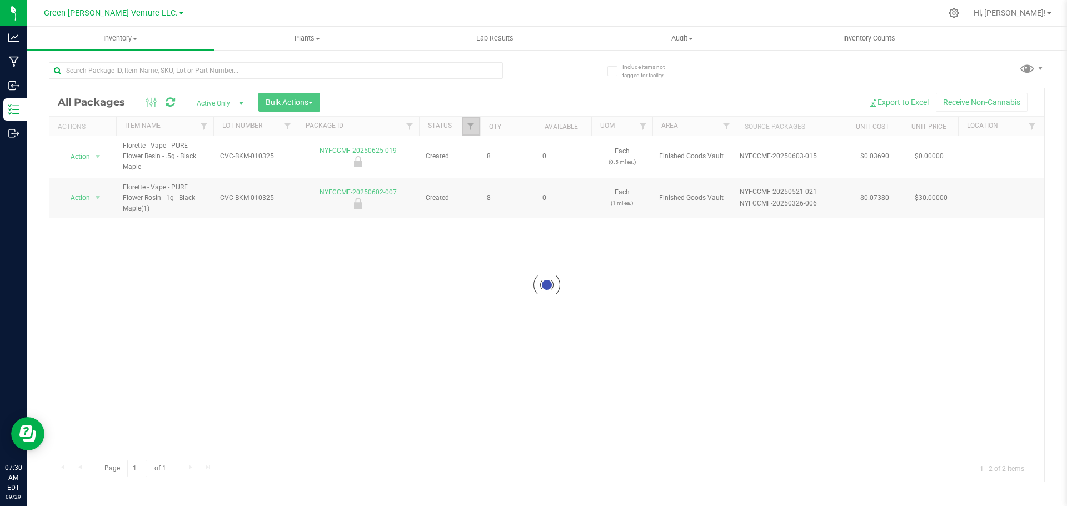
click at [469, 129] on span "Filter" at bounding box center [470, 126] width 9 height 9
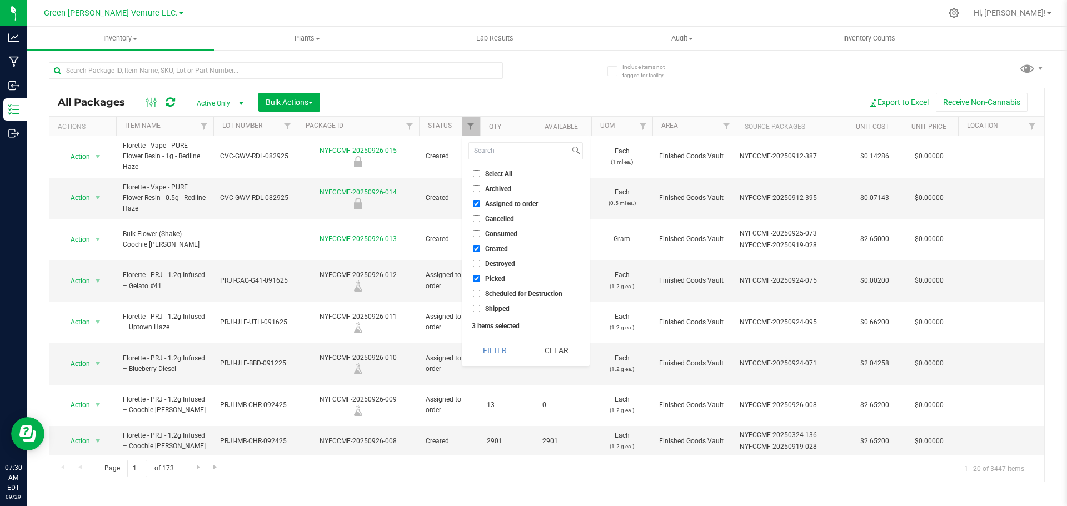
click at [478, 173] on input "Select All" at bounding box center [476, 173] width 7 height 7
checkbox input "true"
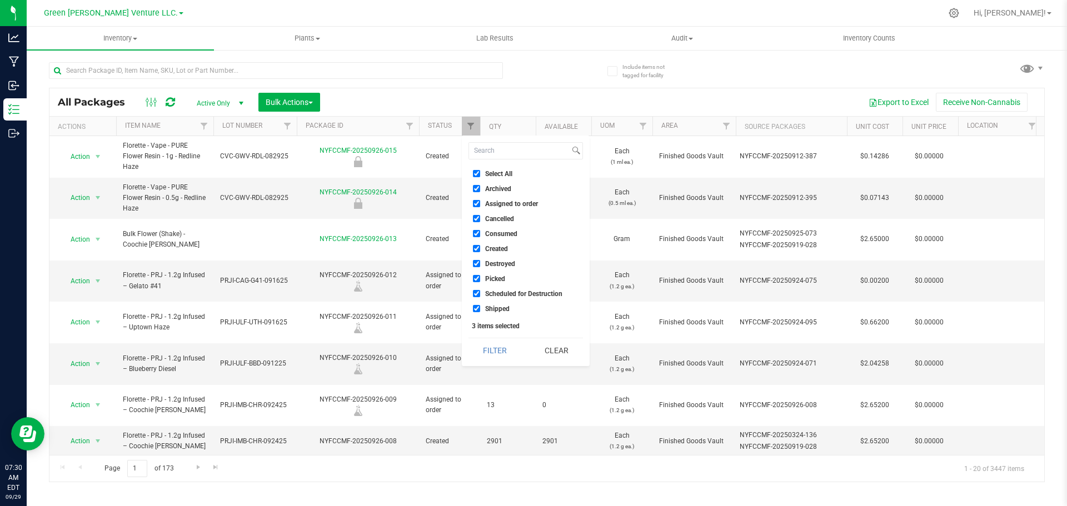
checkbox input "true"
click at [492, 355] on button "Filter" at bounding box center [494, 350] width 53 height 24
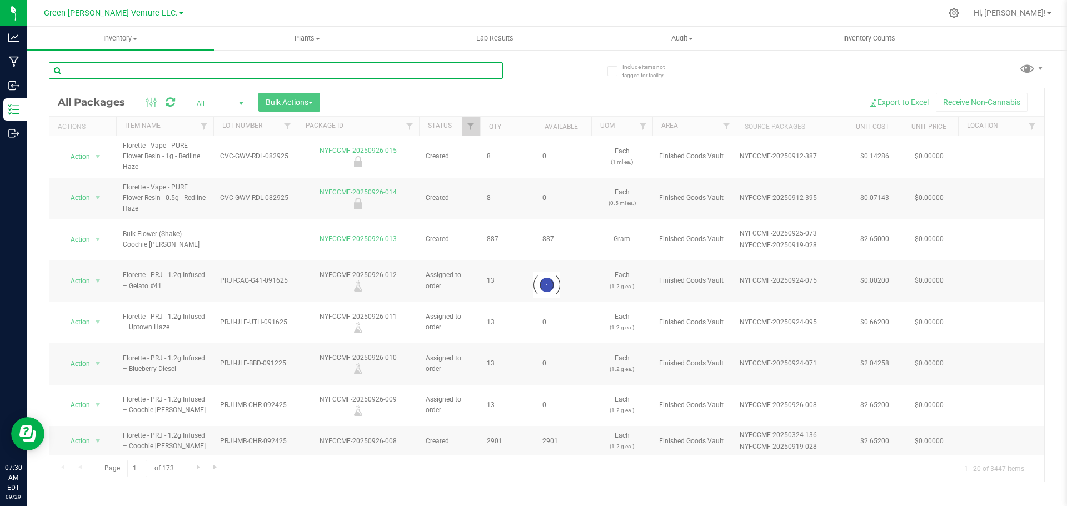
click at [118, 71] on input "text" at bounding box center [276, 70] width 454 height 17
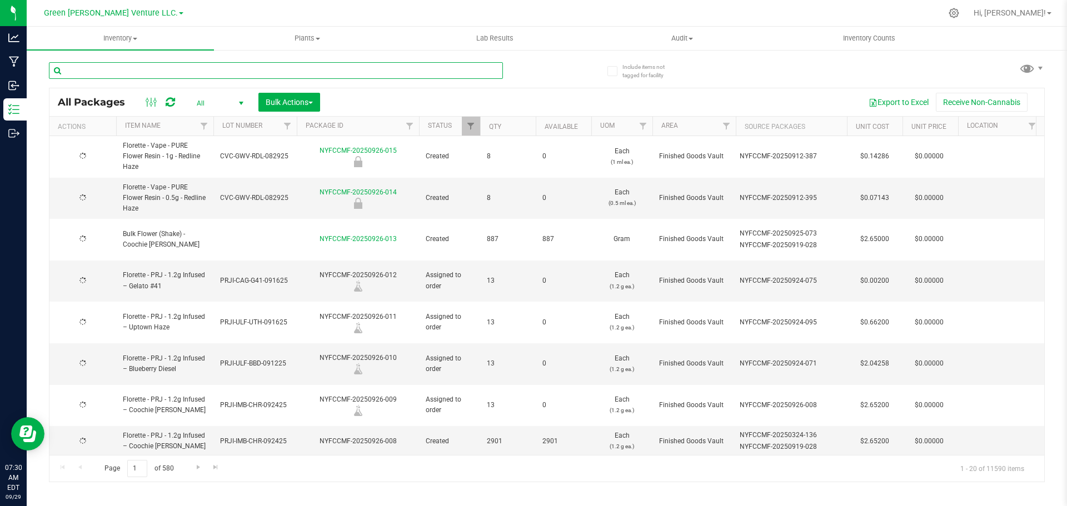
type input "b"
type input "[DATE]"
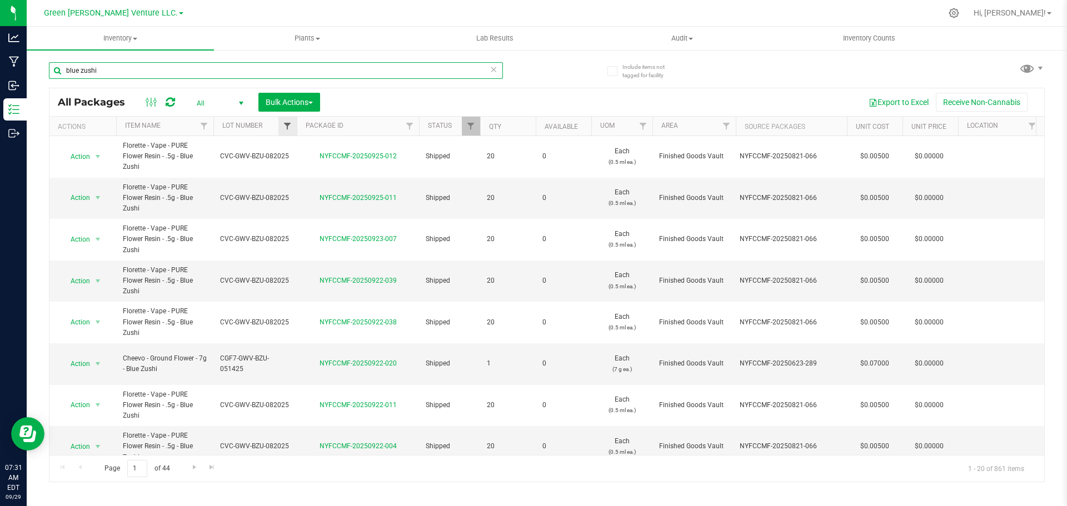
type input "blue zushi"
click at [288, 123] on span "Filter" at bounding box center [287, 126] width 9 height 9
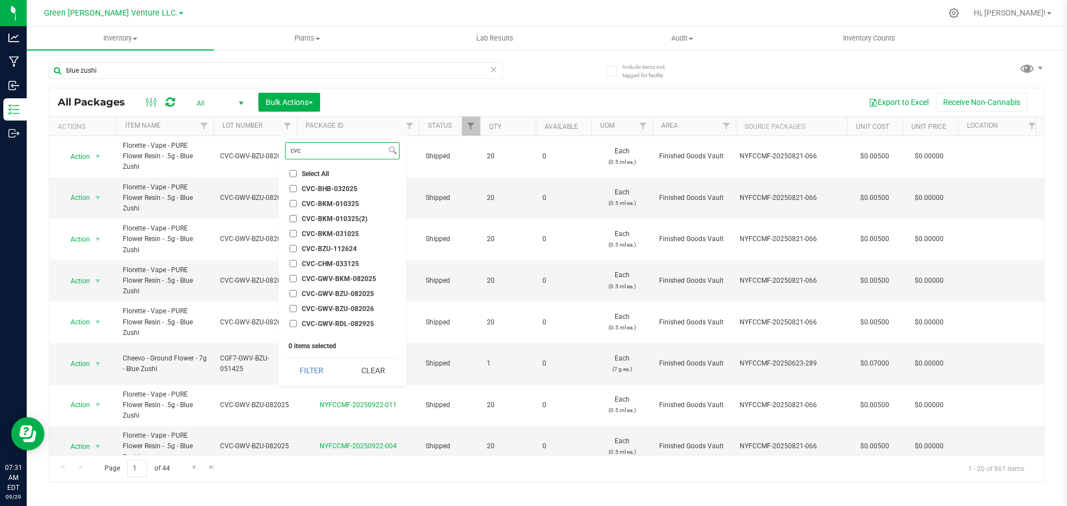
type input "cvc"
click at [293, 294] on input "CVC-GWV-BZU-082025" at bounding box center [292, 293] width 7 height 7
checkbox input "true"
click at [317, 373] on button "Filter" at bounding box center [311, 370] width 53 height 24
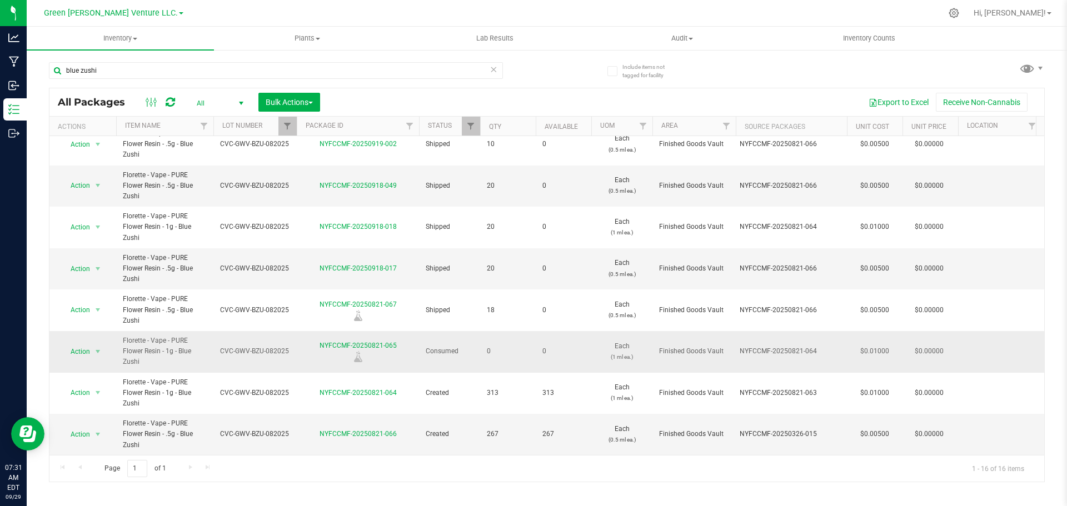
scroll to position [352, 0]
click at [86, 427] on span "Action" at bounding box center [76, 435] width 30 height 16
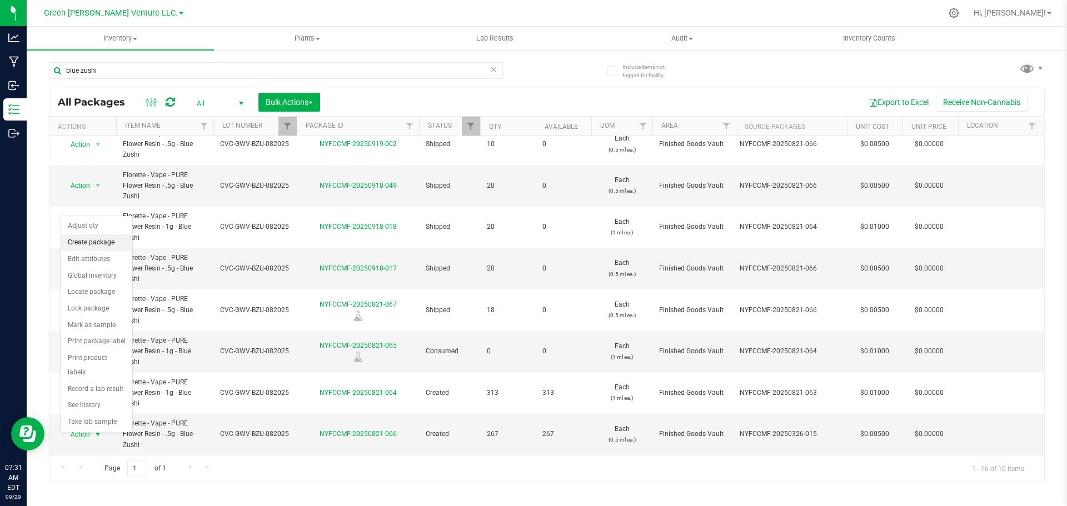
click at [103, 240] on li "Create package" at bounding box center [96, 242] width 71 height 17
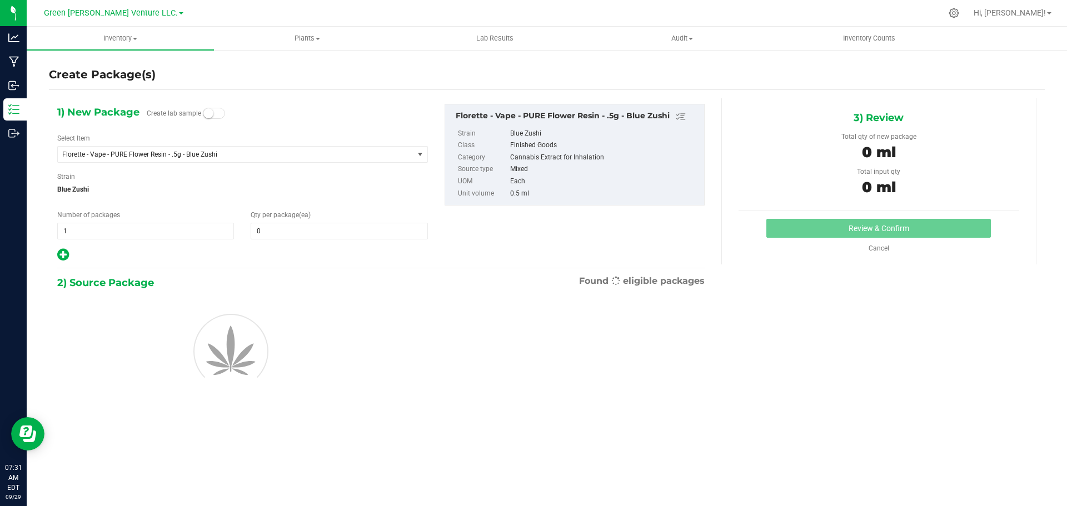
type input "0"
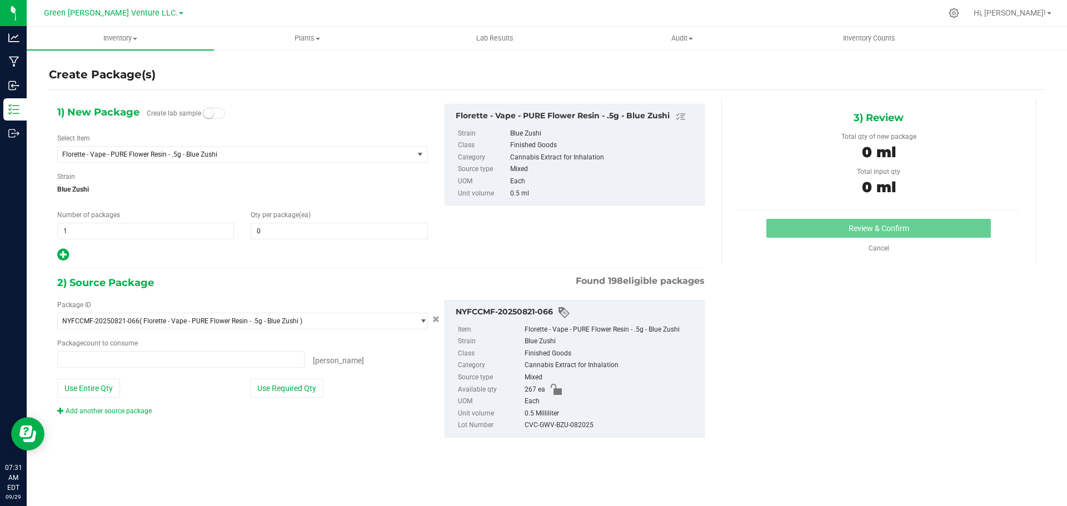
type input "0 ea"
click at [273, 230] on span at bounding box center [339, 231] width 177 height 17
type input "20"
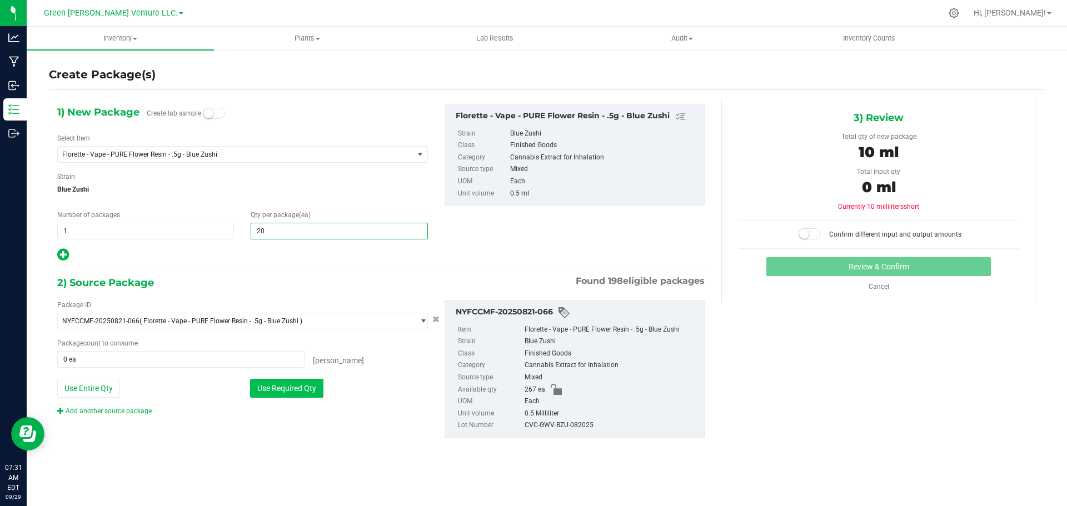
type input "20"
click at [276, 391] on button "Use Required Qty" at bounding box center [286, 388] width 73 height 19
type input "20 ea"
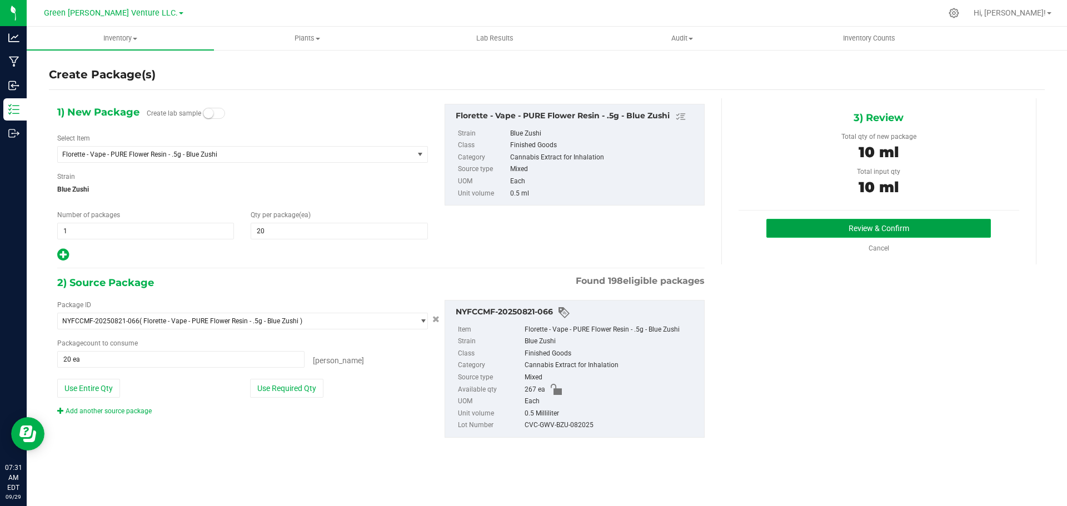
click at [923, 227] on button "Review & Confirm" at bounding box center [878, 228] width 224 height 19
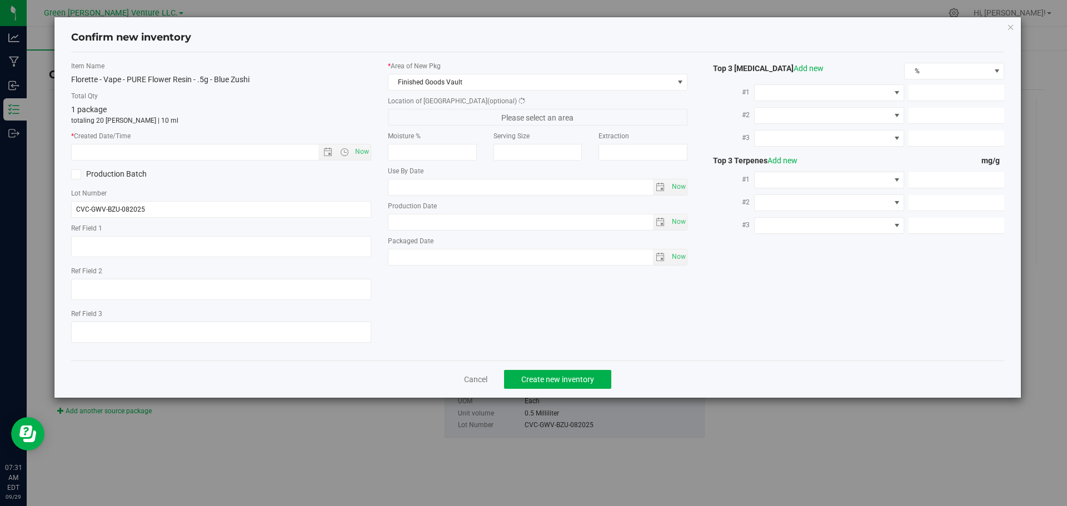
type input "11.6500"
type input "5.3500"
type input "4.5000"
click at [356, 155] on span "Now" at bounding box center [361, 152] width 19 height 16
type input "[DATE] 7:31 AM"
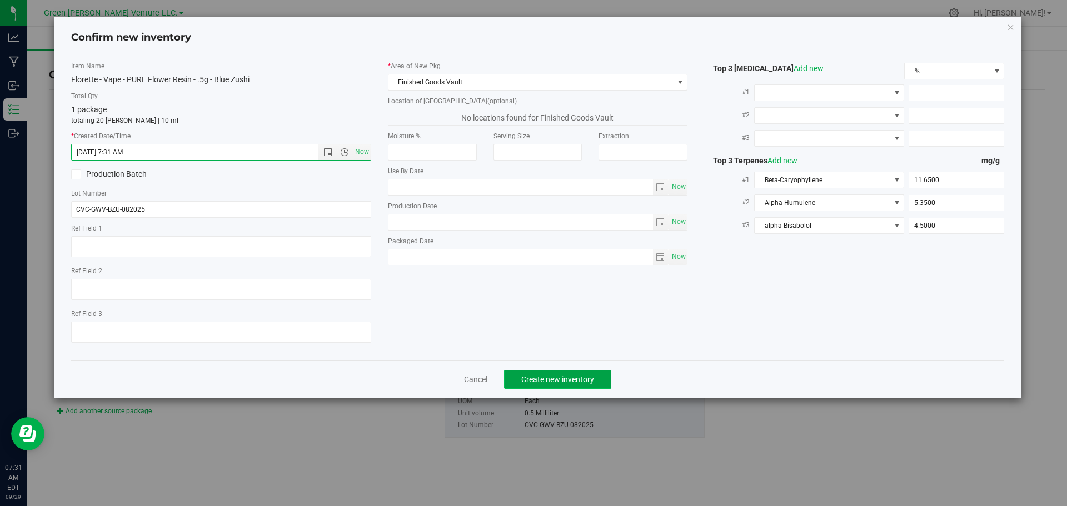
click at [549, 377] on span "Create new inventory" at bounding box center [557, 379] width 73 height 9
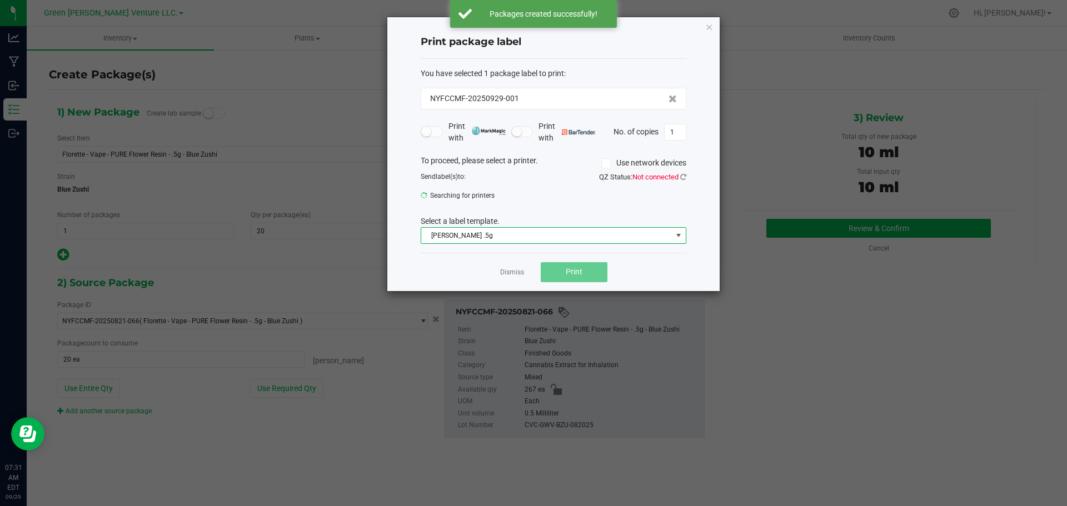
click at [533, 238] on span "[PERSON_NAME] .5g" at bounding box center [546, 236] width 251 height 16
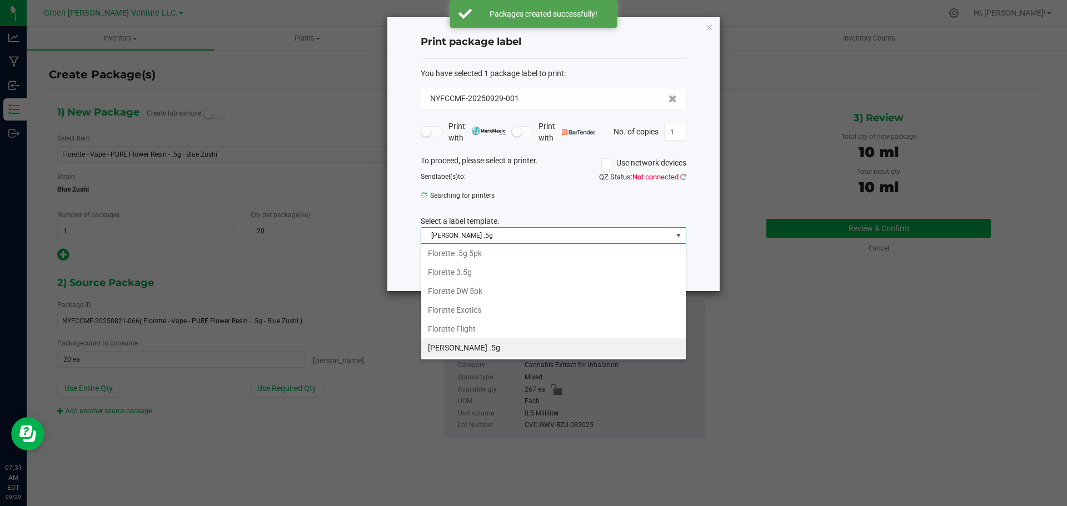
scroll to position [191, 0]
click at [485, 343] on li "Inventory Labels" at bounding box center [553, 347] width 264 height 19
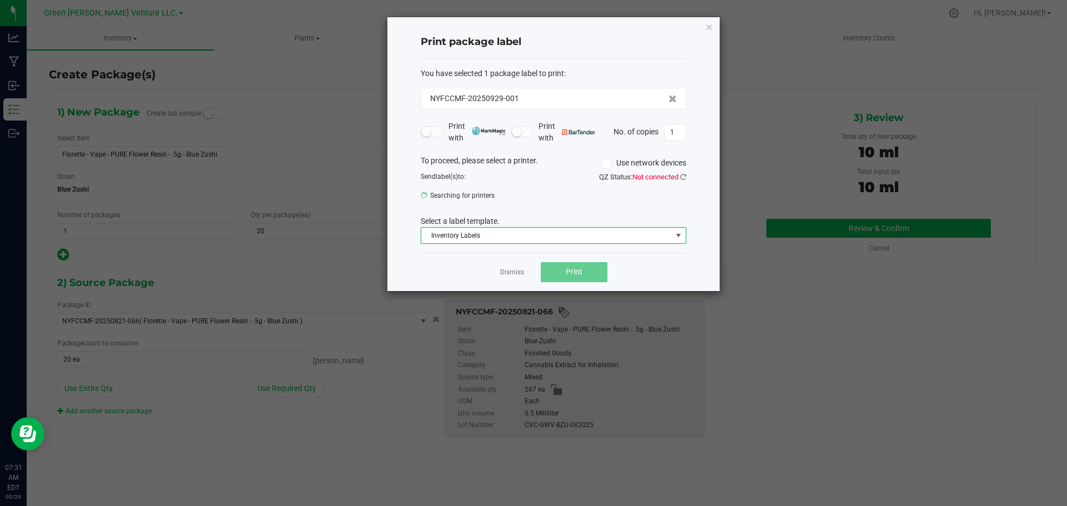
click at [606, 163] on icon at bounding box center [606, 163] width 7 height 0
click at [0, 0] on input "Use network devices" at bounding box center [0, 0] width 0 height 0
click at [604, 163] on icon at bounding box center [606, 163] width 7 height 0
click at [0, 0] on input "Use network devices" at bounding box center [0, 0] width 0 height 0
click at [605, 163] on icon at bounding box center [606, 163] width 7 height 0
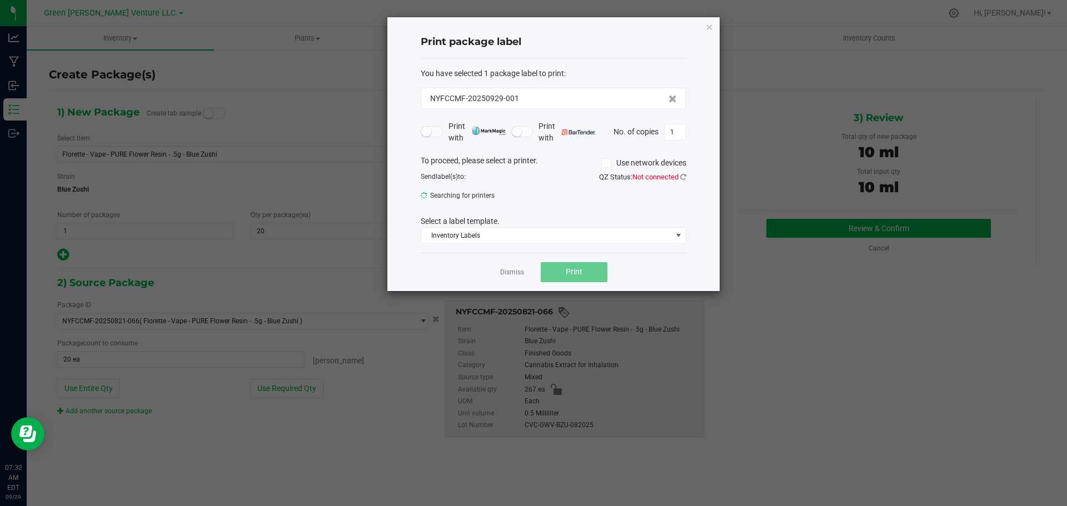
click at [0, 0] on input "Use network devices" at bounding box center [0, 0] width 0 height 0
click at [608, 163] on icon at bounding box center [606, 163] width 7 height 0
click at [0, 0] on input "Use network devices" at bounding box center [0, 0] width 0 height 0
click at [706, 27] on icon "button" at bounding box center [709, 26] width 8 height 13
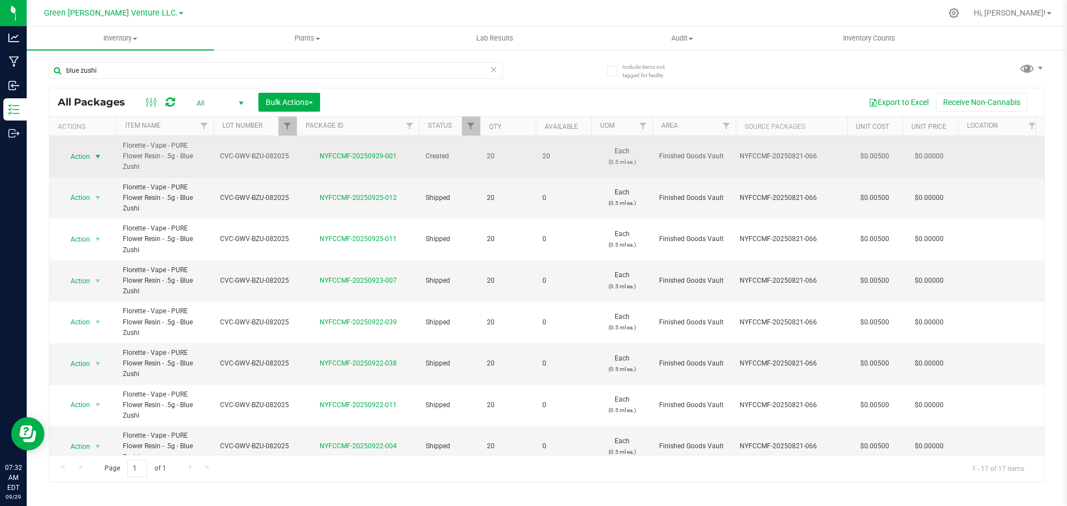
click at [73, 156] on span "Action" at bounding box center [76, 157] width 30 height 16
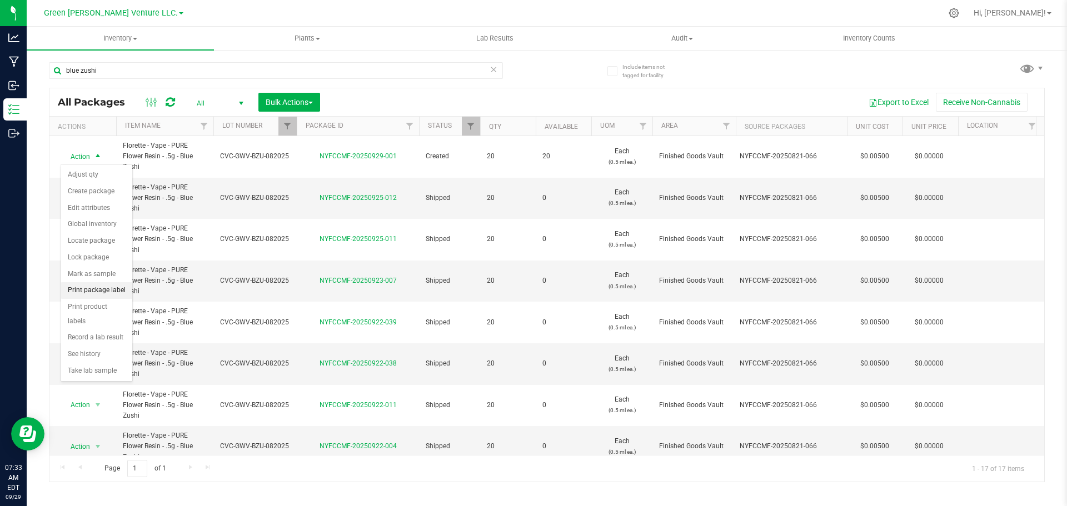
click at [100, 289] on li "Print package label" at bounding box center [96, 290] width 71 height 17
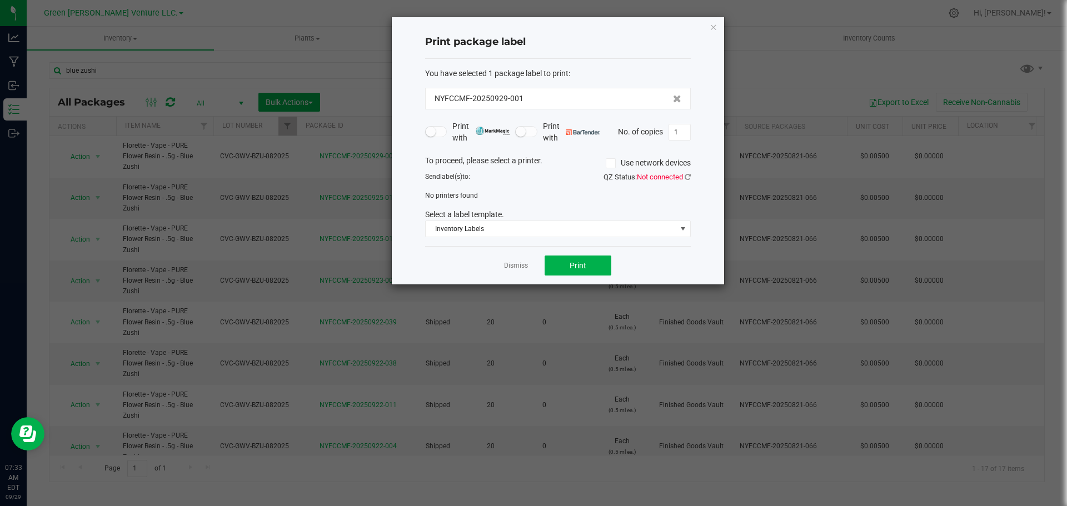
click at [608, 163] on icon at bounding box center [610, 163] width 7 height 0
click at [0, 0] on input "Use network devices" at bounding box center [0, 0] width 0 height 0
click at [608, 163] on icon at bounding box center [610, 163] width 7 height 0
click at [0, 0] on input "Use network devices" at bounding box center [0, 0] width 0 height 0
click at [687, 178] on icon at bounding box center [687, 176] width 6 height 7
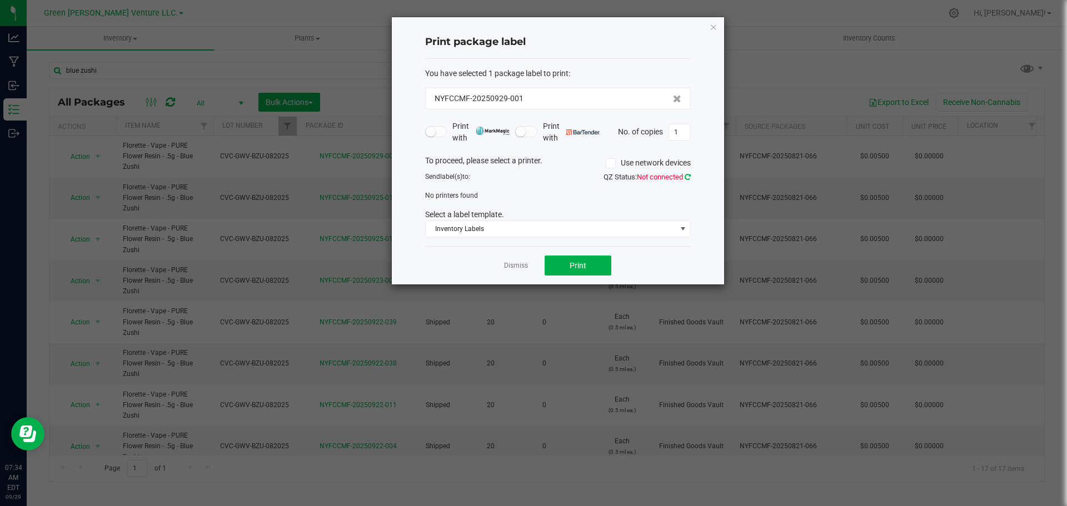
click at [688, 176] on icon at bounding box center [687, 176] width 6 height 7
click at [501, 231] on span "Inventory Labels" at bounding box center [551, 229] width 251 height 16
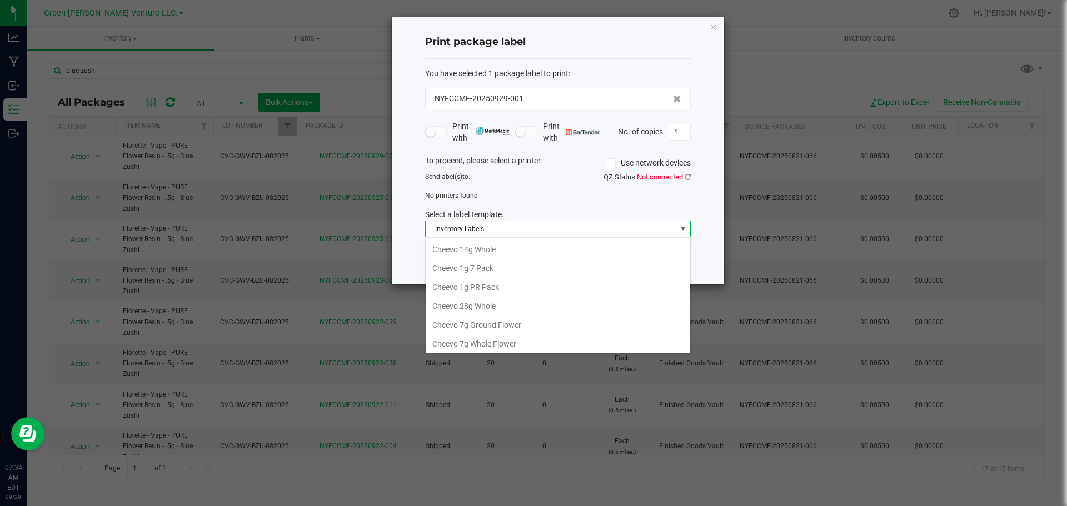
scroll to position [17, 266]
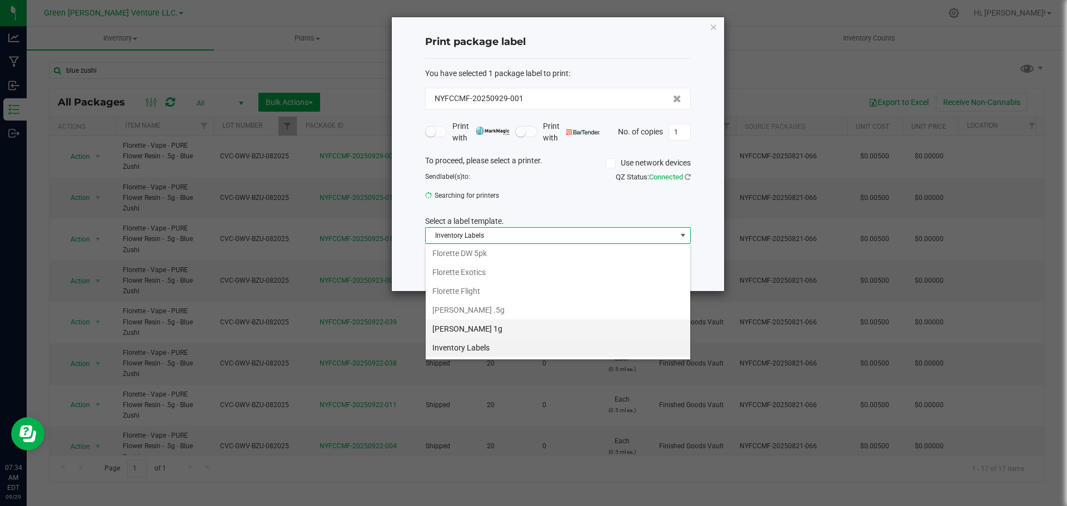
click at [472, 320] on li "[PERSON_NAME] 1g" at bounding box center [558, 328] width 264 height 19
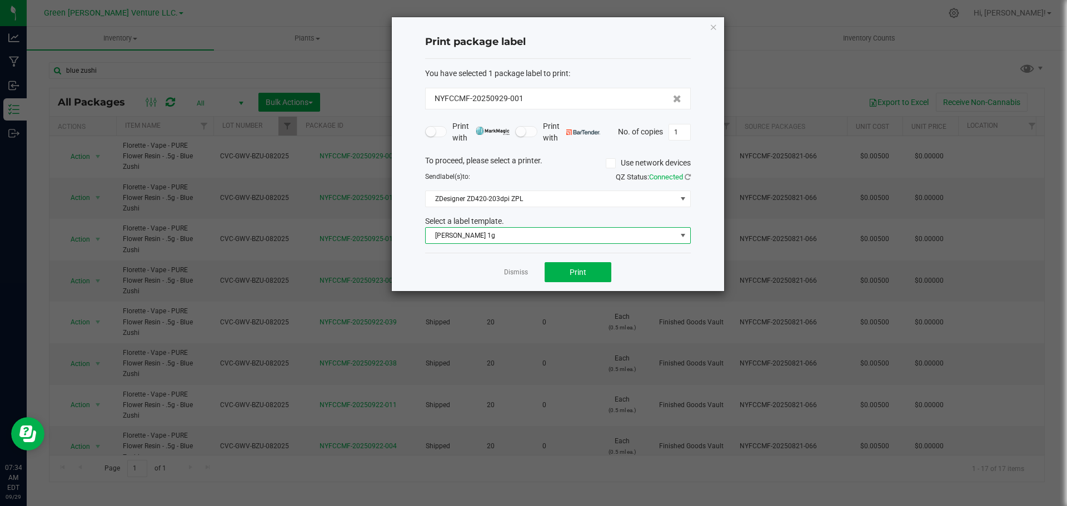
click at [511, 237] on span "[PERSON_NAME] 1g" at bounding box center [551, 236] width 251 height 16
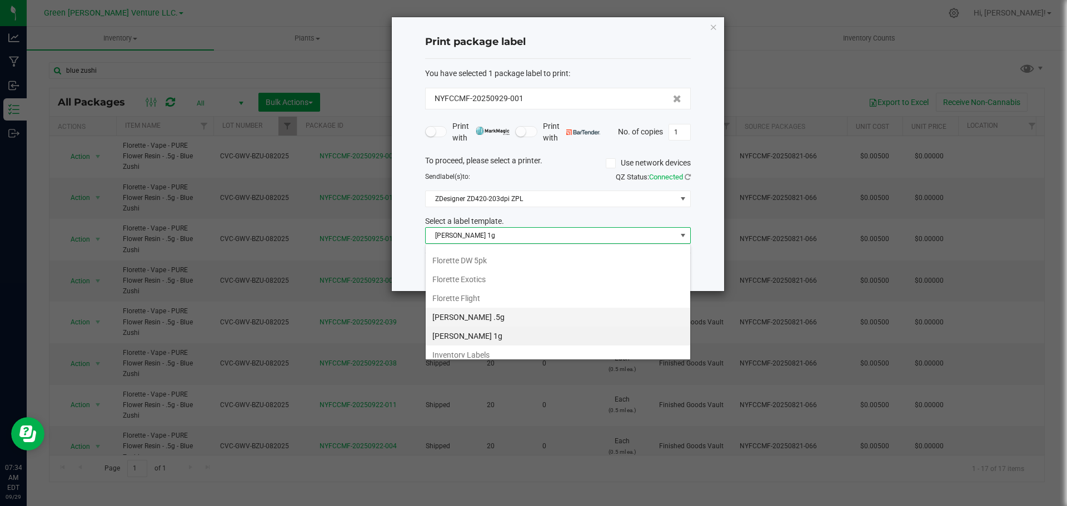
scroll to position [191, 0]
click at [482, 345] on li "Inventory Labels" at bounding box center [558, 348] width 264 height 19
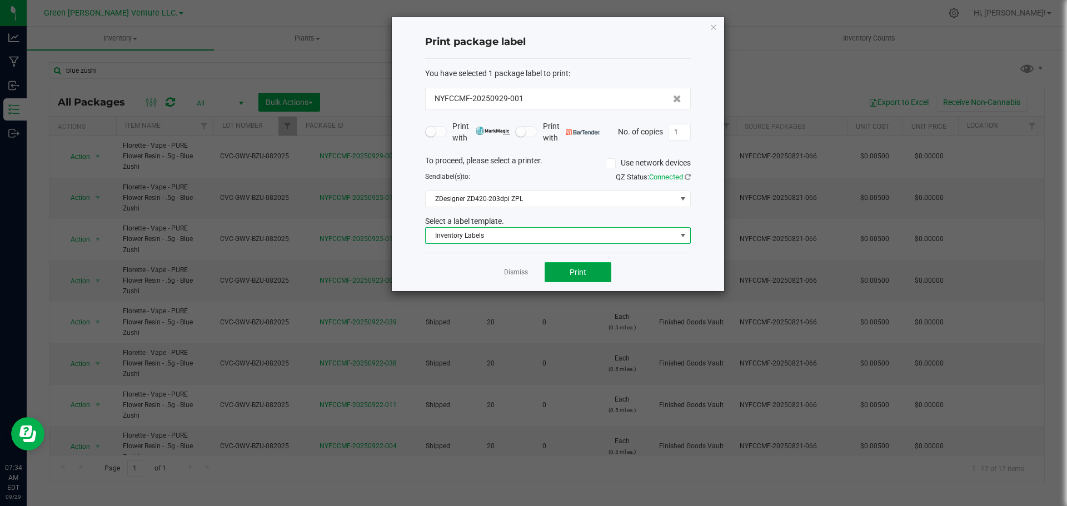
click at [581, 273] on span "Print" at bounding box center [577, 272] width 17 height 9
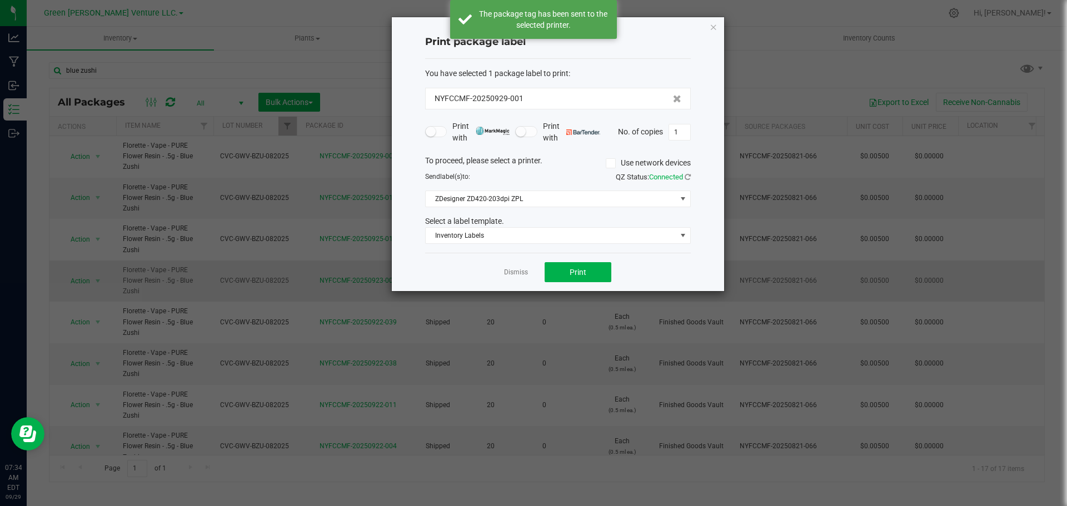
click at [511, 274] on link "Dismiss" at bounding box center [516, 272] width 24 height 9
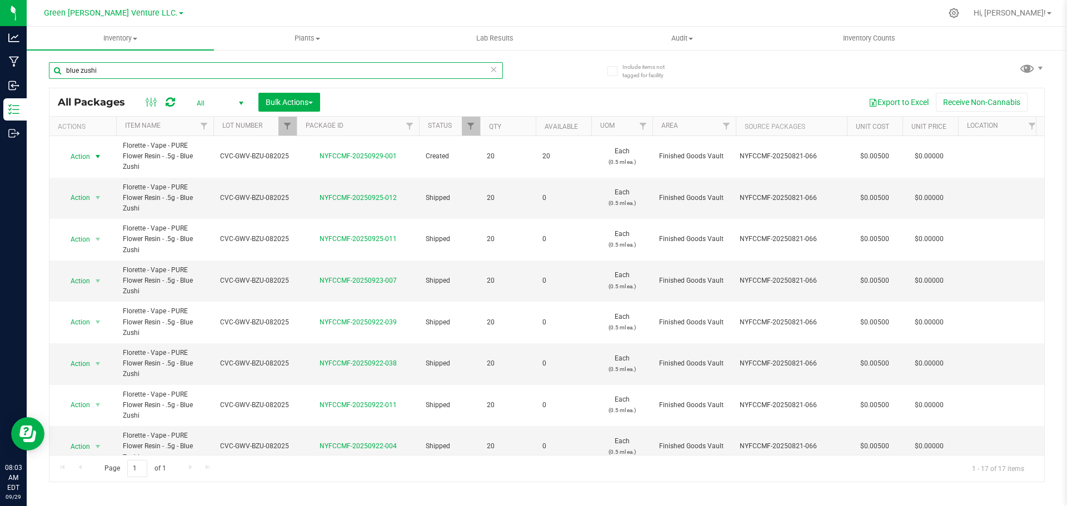
click at [105, 68] on input "blue zushi" at bounding box center [276, 70] width 454 height 17
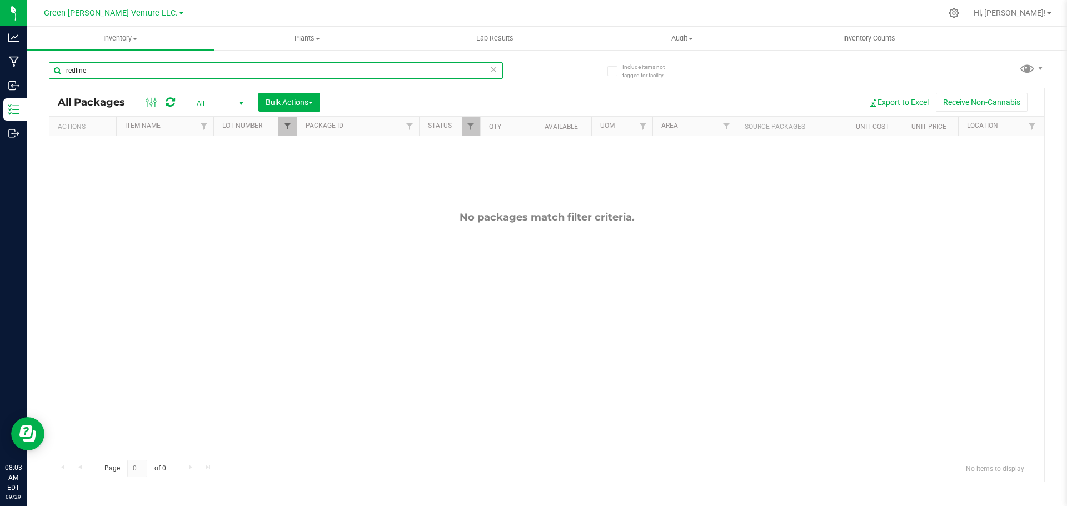
type input "redline"
click at [291, 124] on span "Filter" at bounding box center [287, 126] width 9 height 9
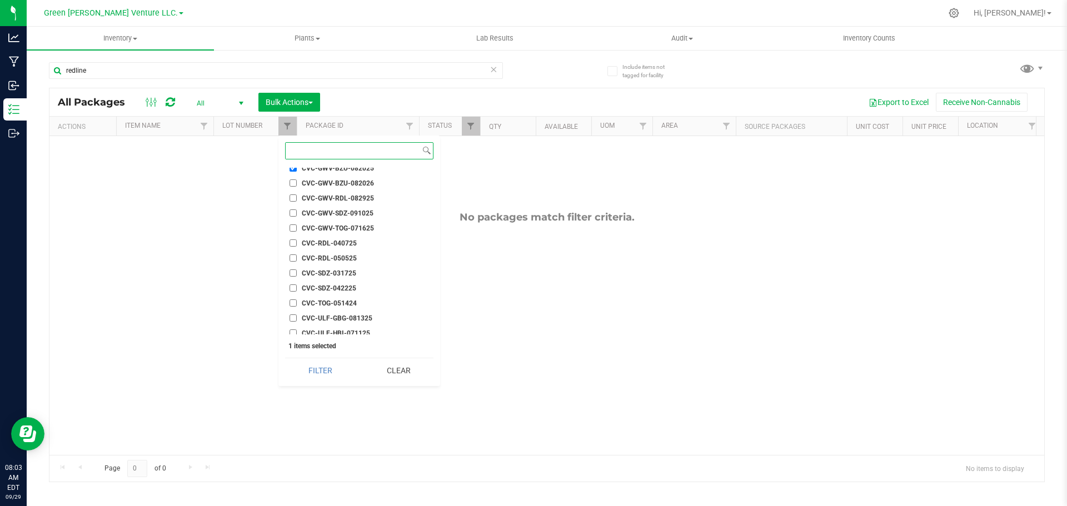
scroll to position [1667, 0]
click at [292, 183] on li "CVC-GWV-BZU-082025" at bounding box center [359, 187] width 148 height 12
click at [293, 217] on input "CVC-GWV-RDL-082925" at bounding box center [292, 216] width 7 height 7
checkbox input "true"
click at [293, 184] on input "CVC-GWV-BZU-082025" at bounding box center [292, 186] width 7 height 7
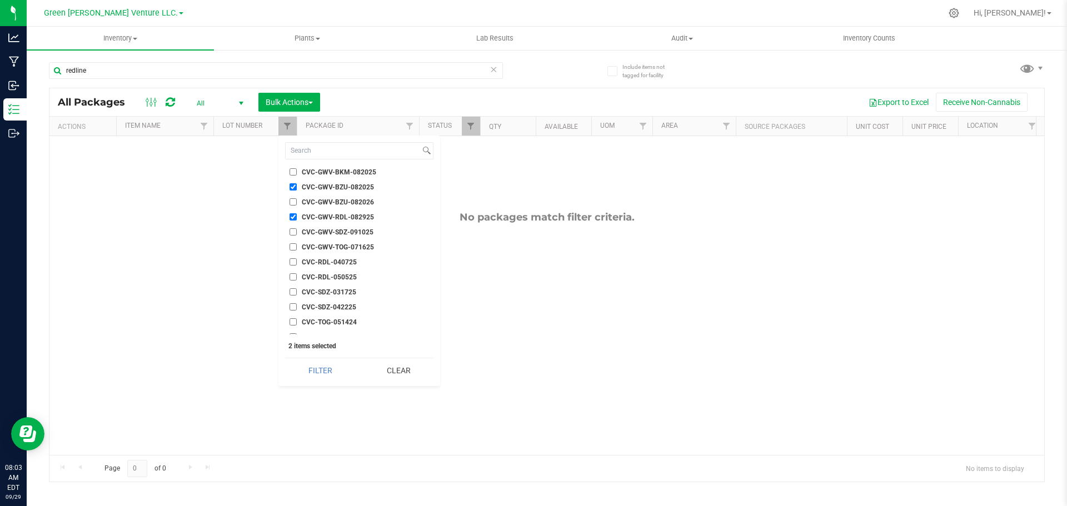
checkbox input "false"
click at [326, 369] on button "Filter" at bounding box center [320, 370] width 70 height 24
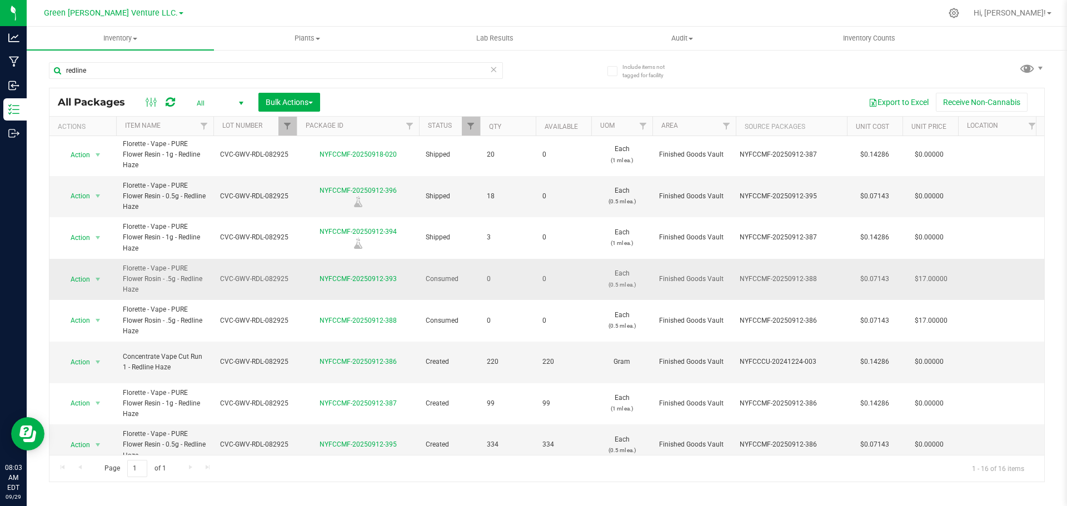
scroll to position [342, 0]
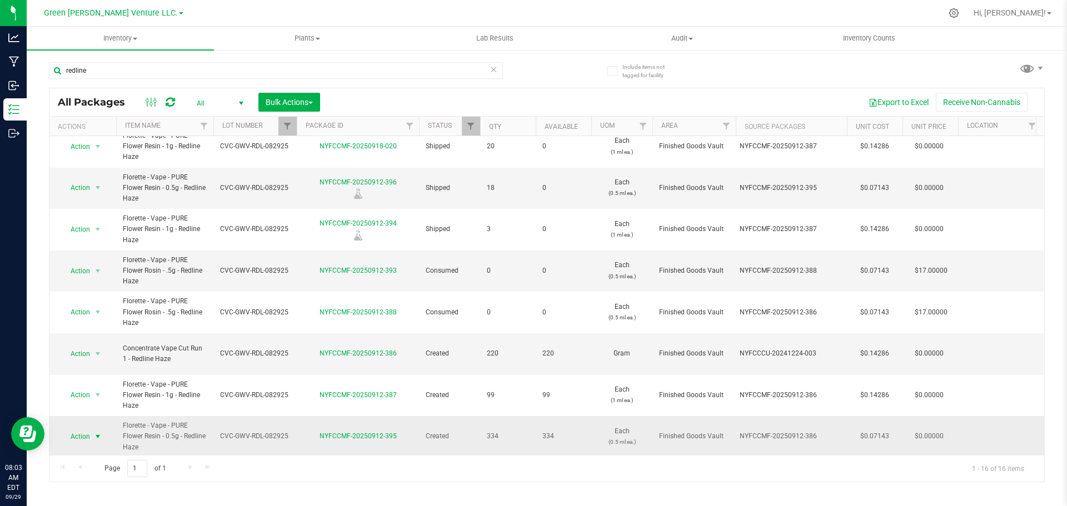
click at [85, 429] on span "Action" at bounding box center [76, 437] width 30 height 16
click at [89, 243] on li "Create package" at bounding box center [96, 242] width 71 height 17
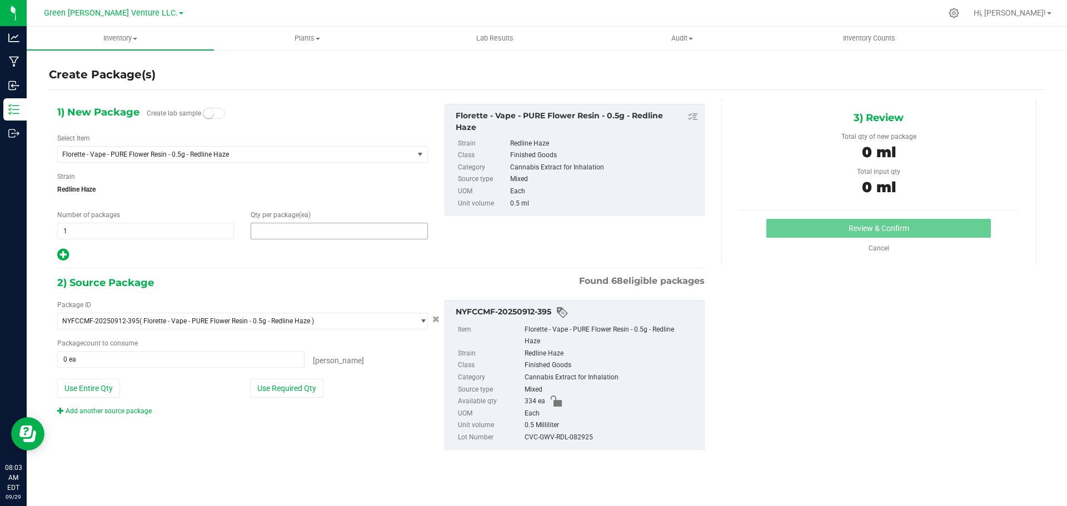
click at [303, 227] on span at bounding box center [339, 231] width 177 height 17
type input "20"
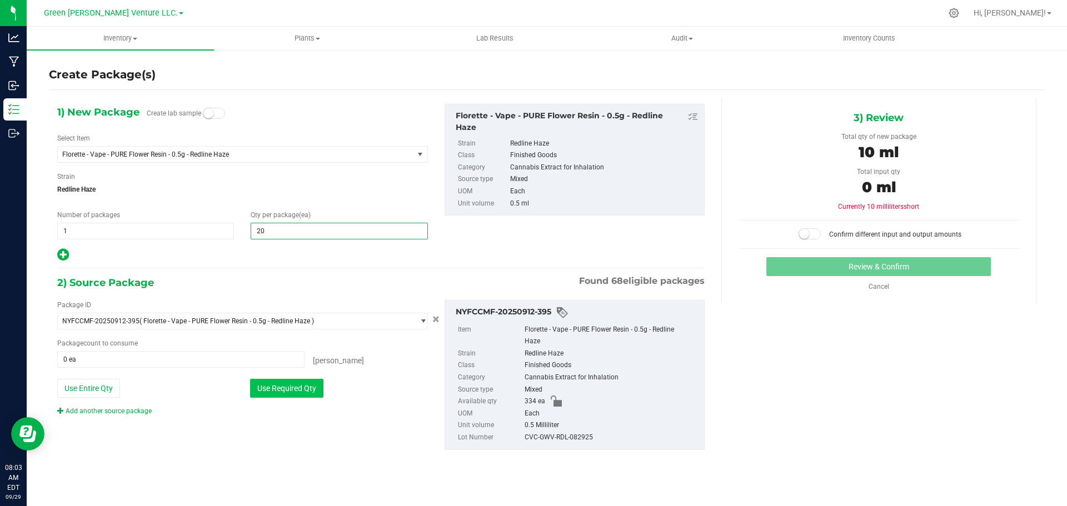
type input "20"
click at [296, 387] on button "Use Required Qty" at bounding box center [286, 388] width 73 height 19
type input "20 ea"
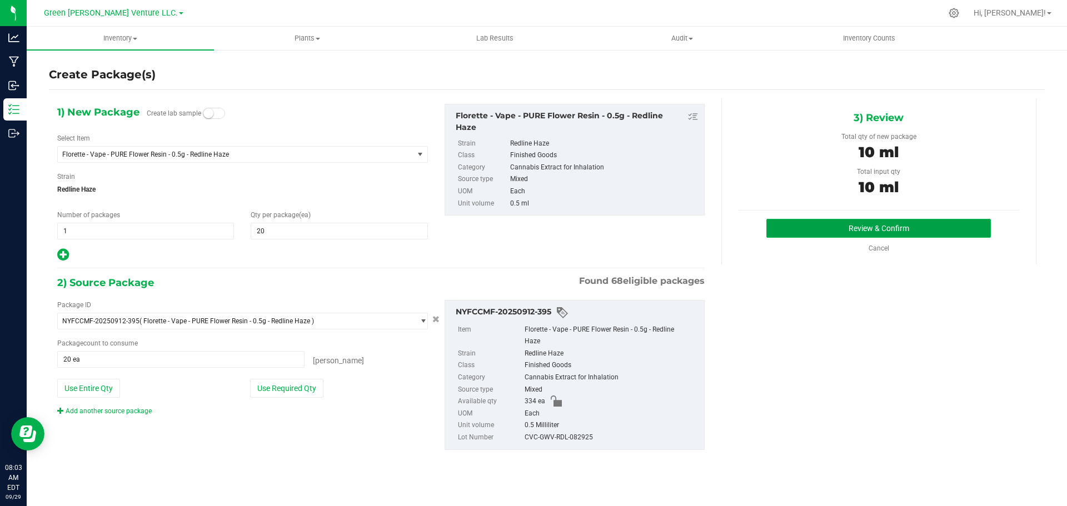
click at [830, 234] on button "Review & Confirm" at bounding box center [878, 228] width 224 height 19
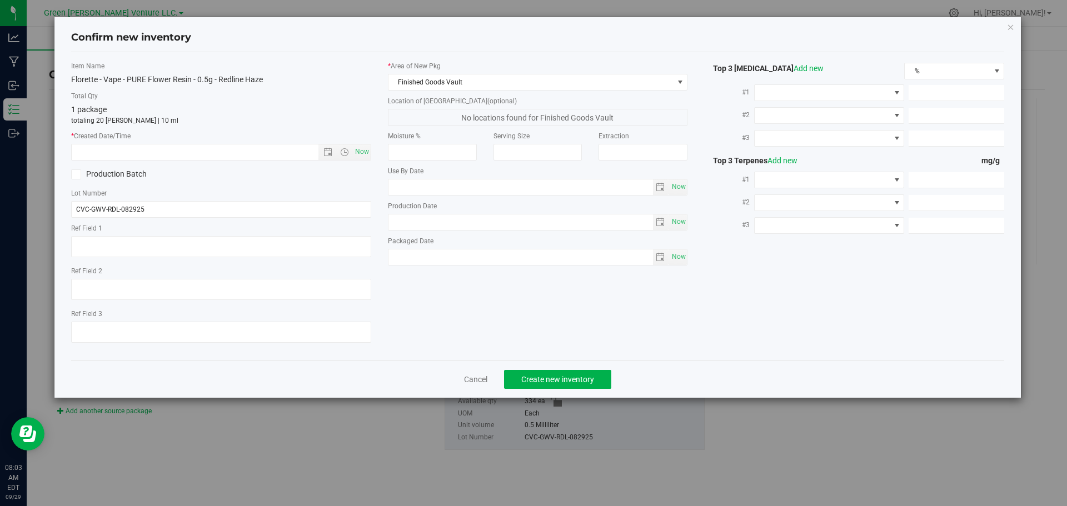
type input "[DATE]"
type input "1.5100"
type input "1.0100"
type input "0.5100"
click at [365, 155] on span "Now" at bounding box center [361, 152] width 19 height 16
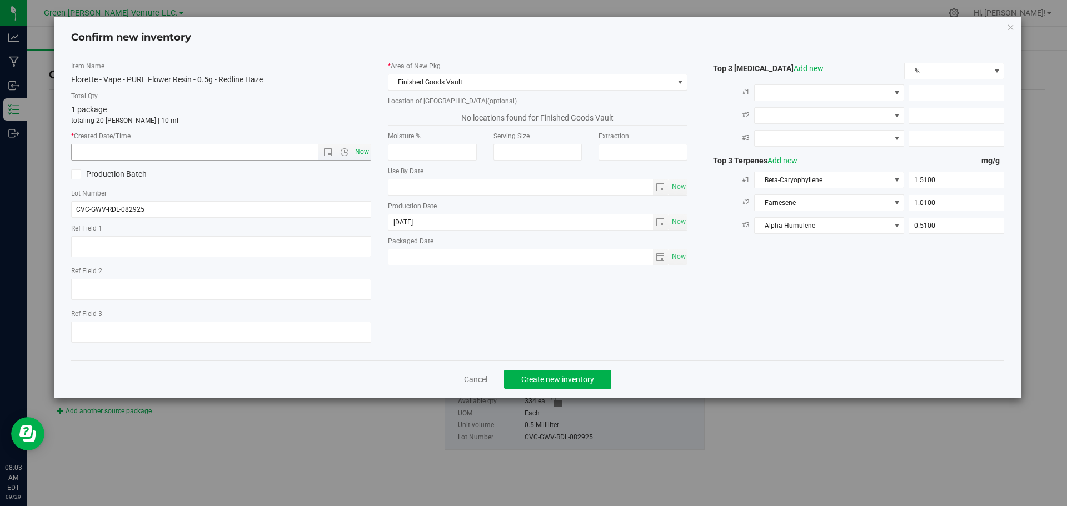
type input "[DATE] 8:03 AM"
click at [576, 378] on span "Create new inventory" at bounding box center [557, 379] width 73 height 9
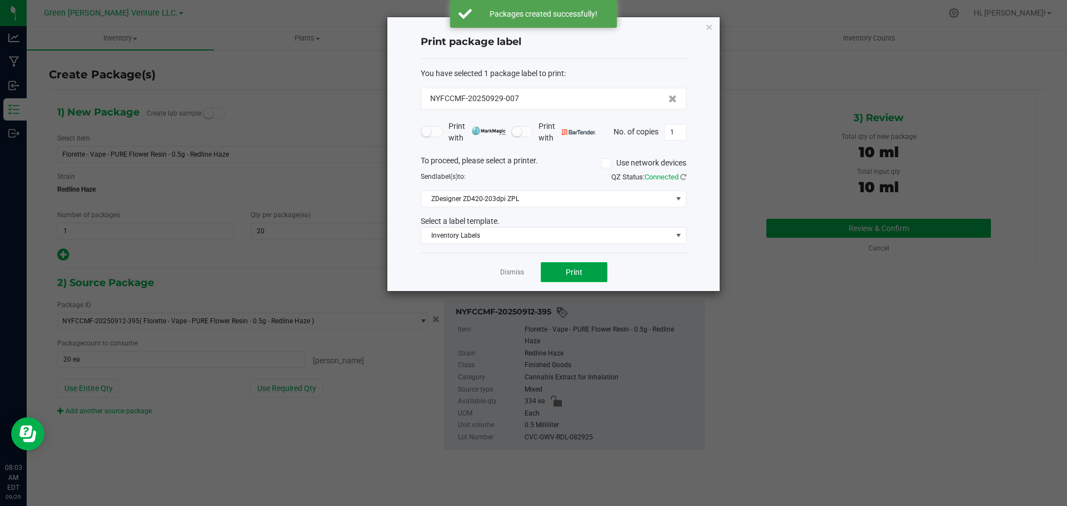
click at [557, 271] on button "Print" at bounding box center [574, 272] width 67 height 20
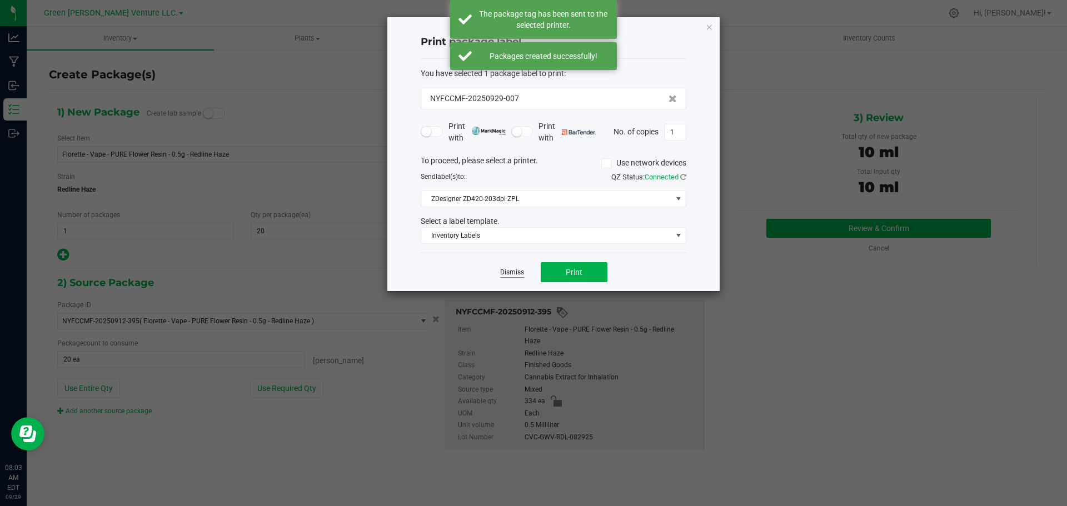
click at [513, 269] on link "Dismiss" at bounding box center [512, 272] width 24 height 9
